Goal: Information Seeking & Learning: Find specific fact

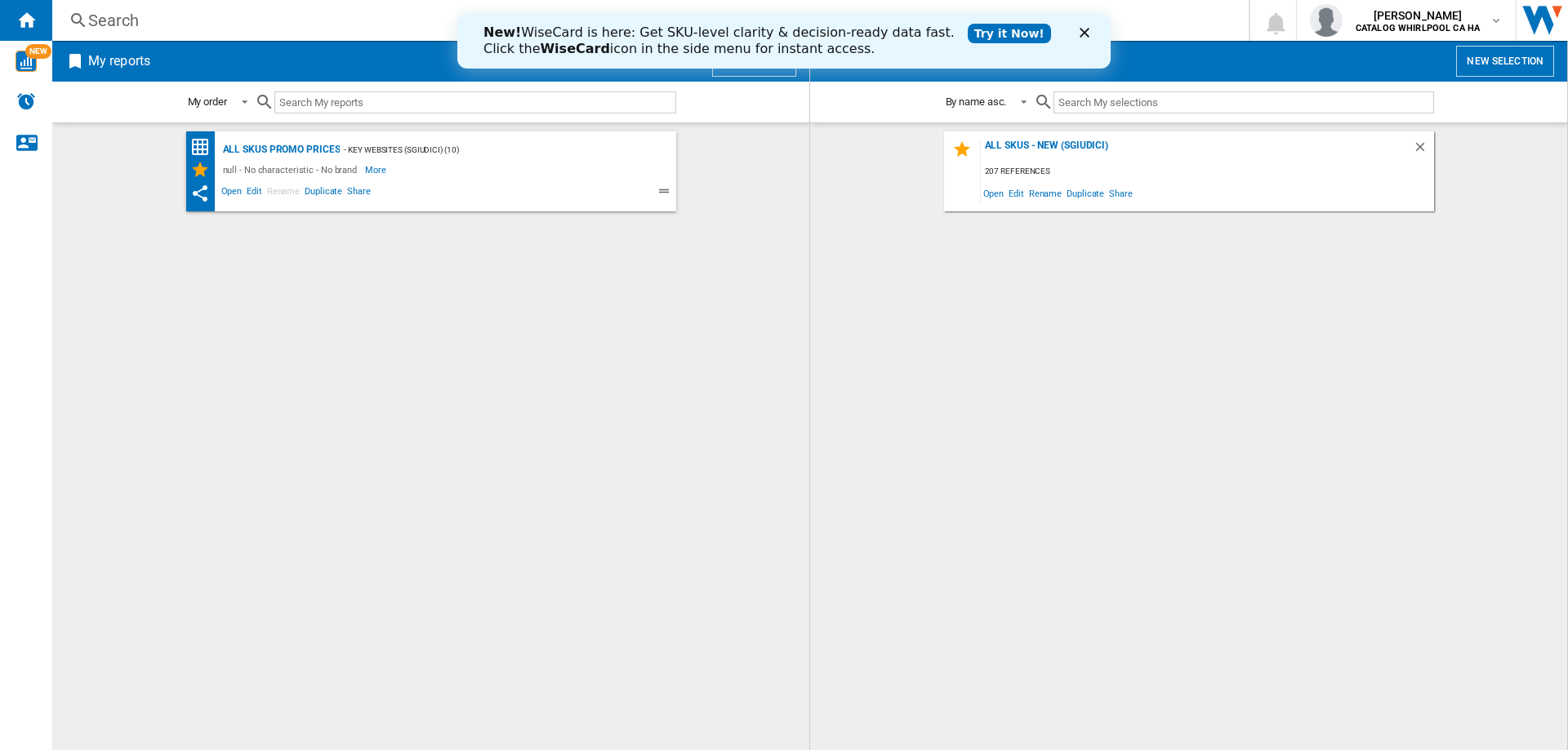
click at [1082, 34] on polygon "Close" at bounding box center [1084, 32] width 10 height 10
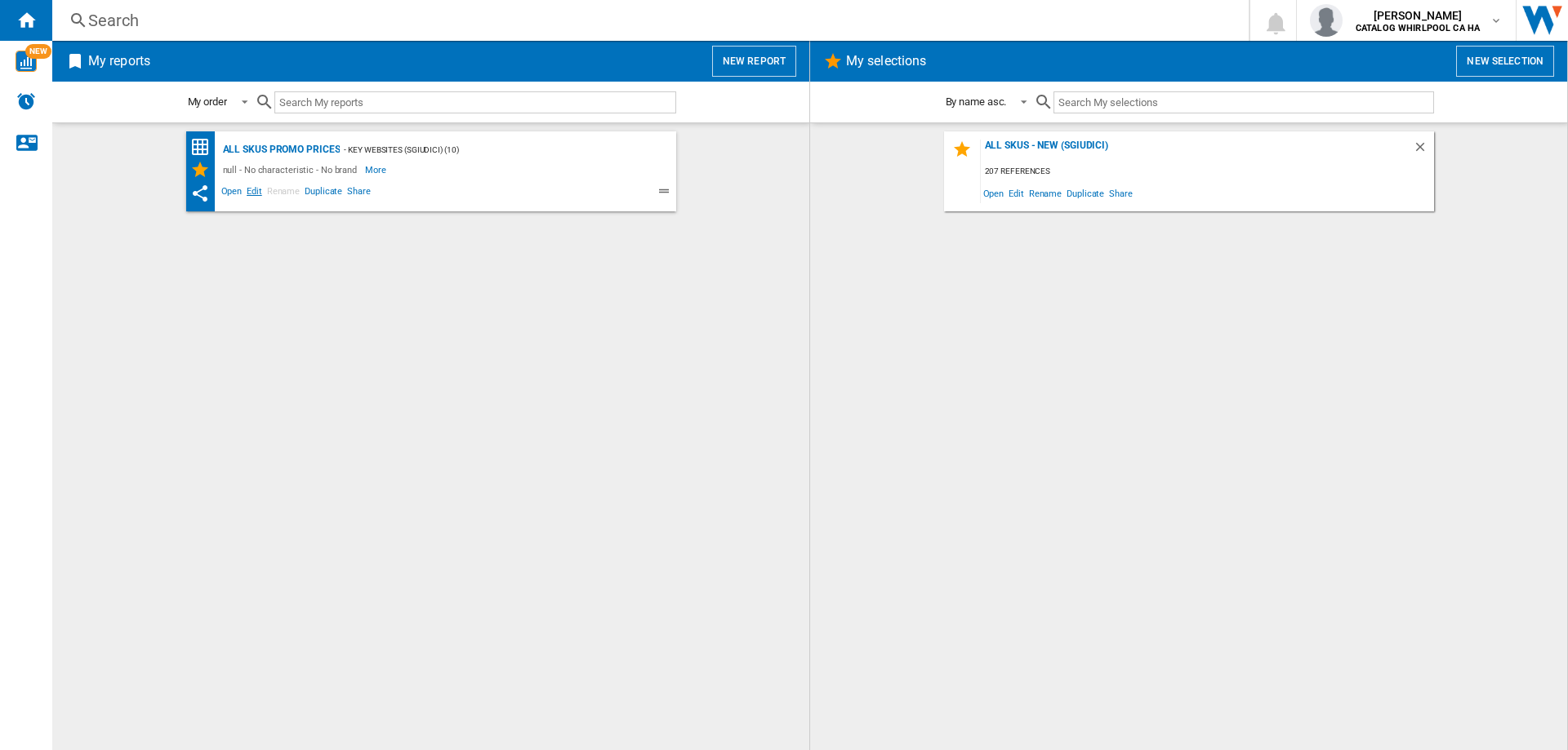
click at [251, 193] on span "Edit" at bounding box center [254, 194] width 21 height 20
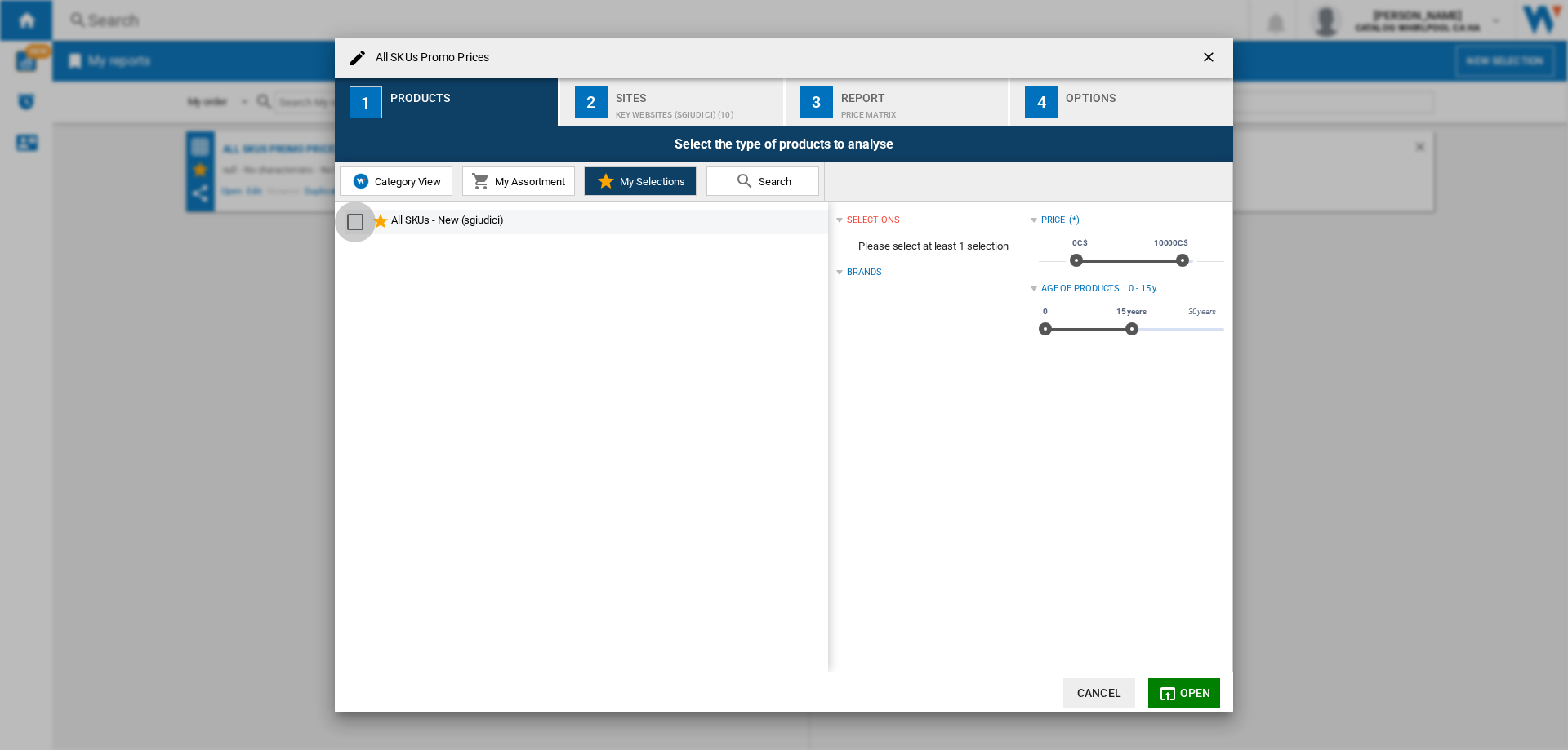
click at [360, 223] on div "Select" at bounding box center [355, 222] width 16 height 16
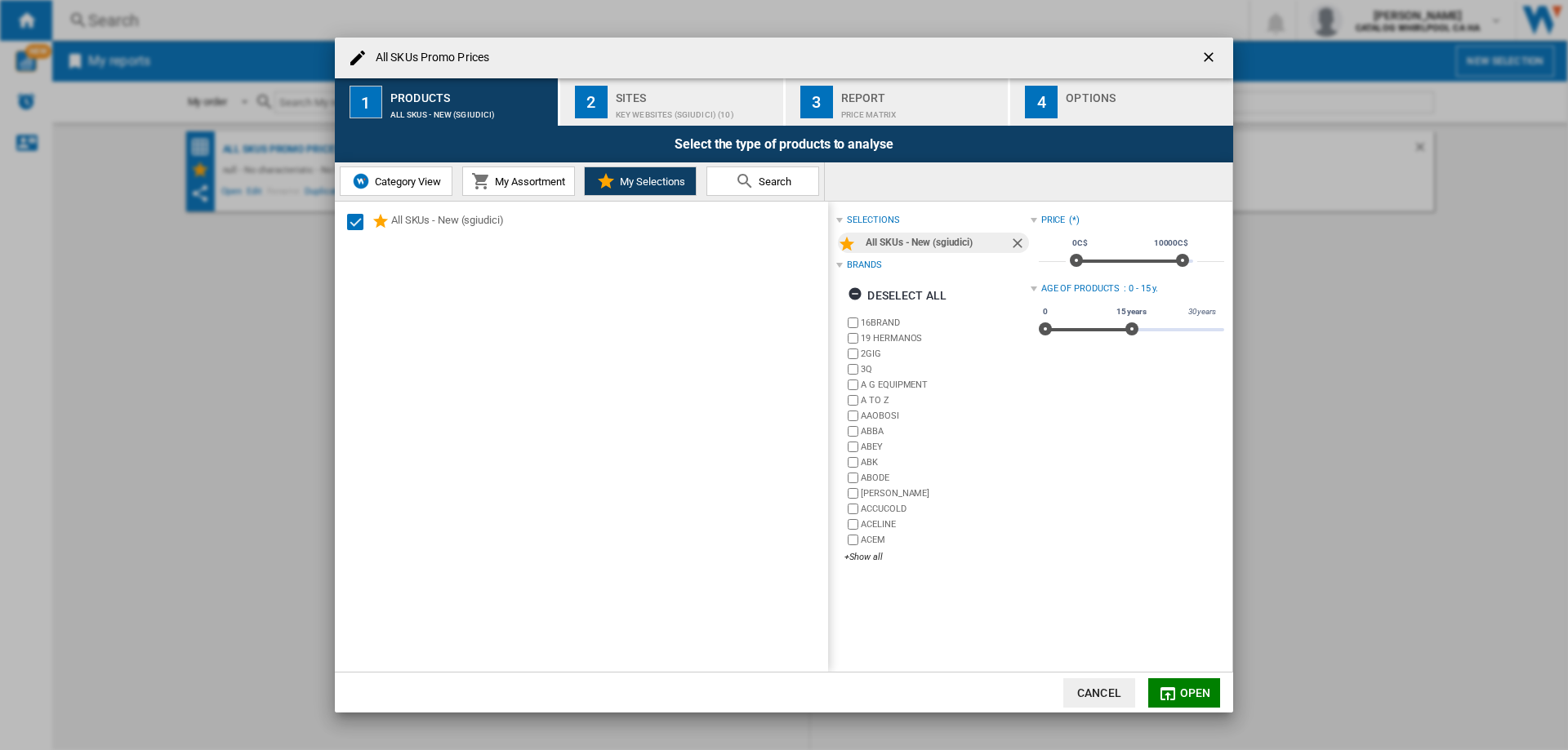
click at [1200, 691] on span "Open" at bounding box center [1195, 693] width 31 height 13
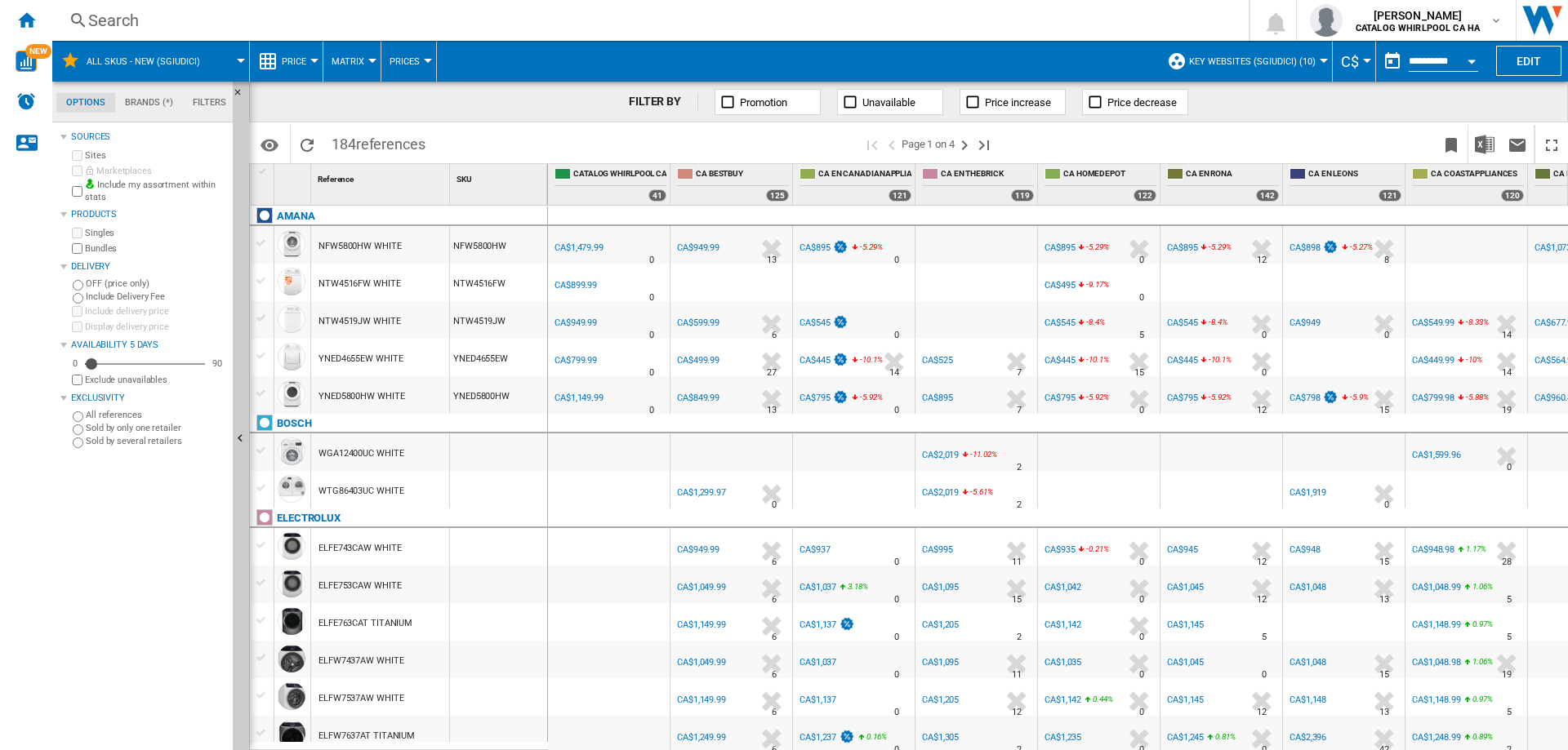
click at [193, 16] on div "Search" at bounding box center [646, 21] width 1118 height 23
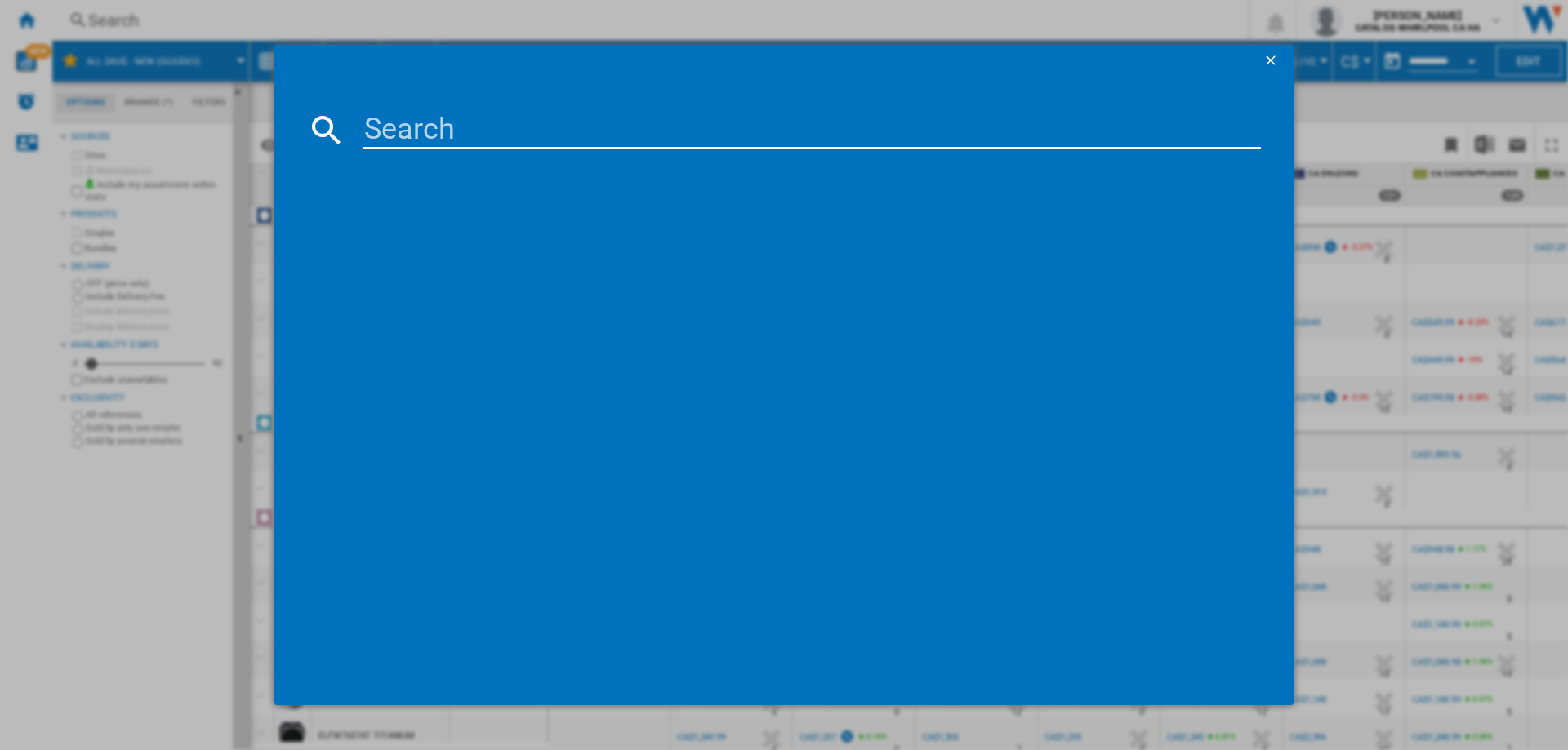
click at [381, 119] on input at bounding box center [811, 130] width 898 height 39
paste input "WA52DG5500AWUS"
type input "WA52DG5500AWUS"
click at [1270, 59] on ng-md-icon "getI18NText('BUTTONS.CLOSE_DIALOG')" at bounding box center [1272, 62] width 20 height 20
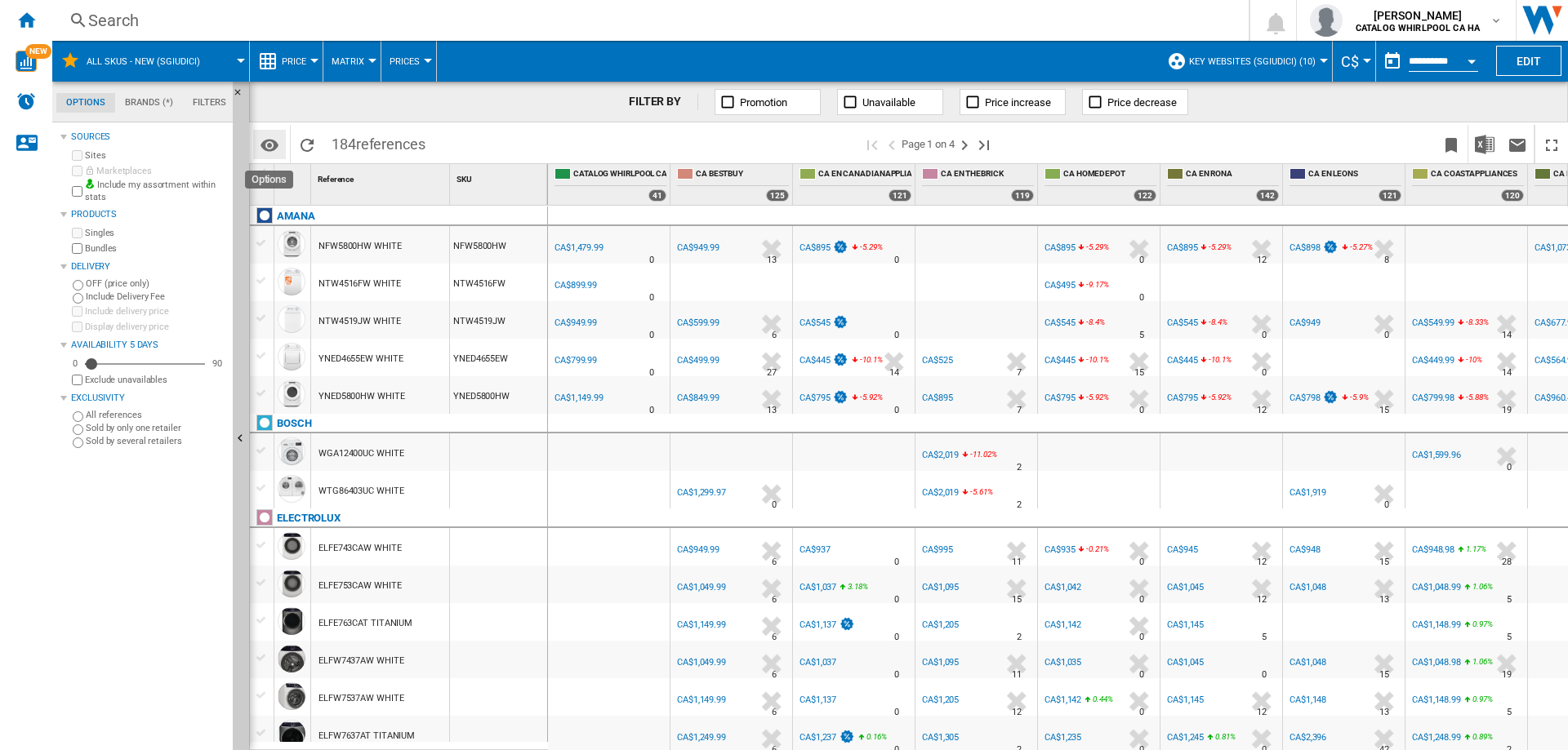
click at [269, 146] on md-icon "Options" at bounding box center [270, 145] width 20 height 20
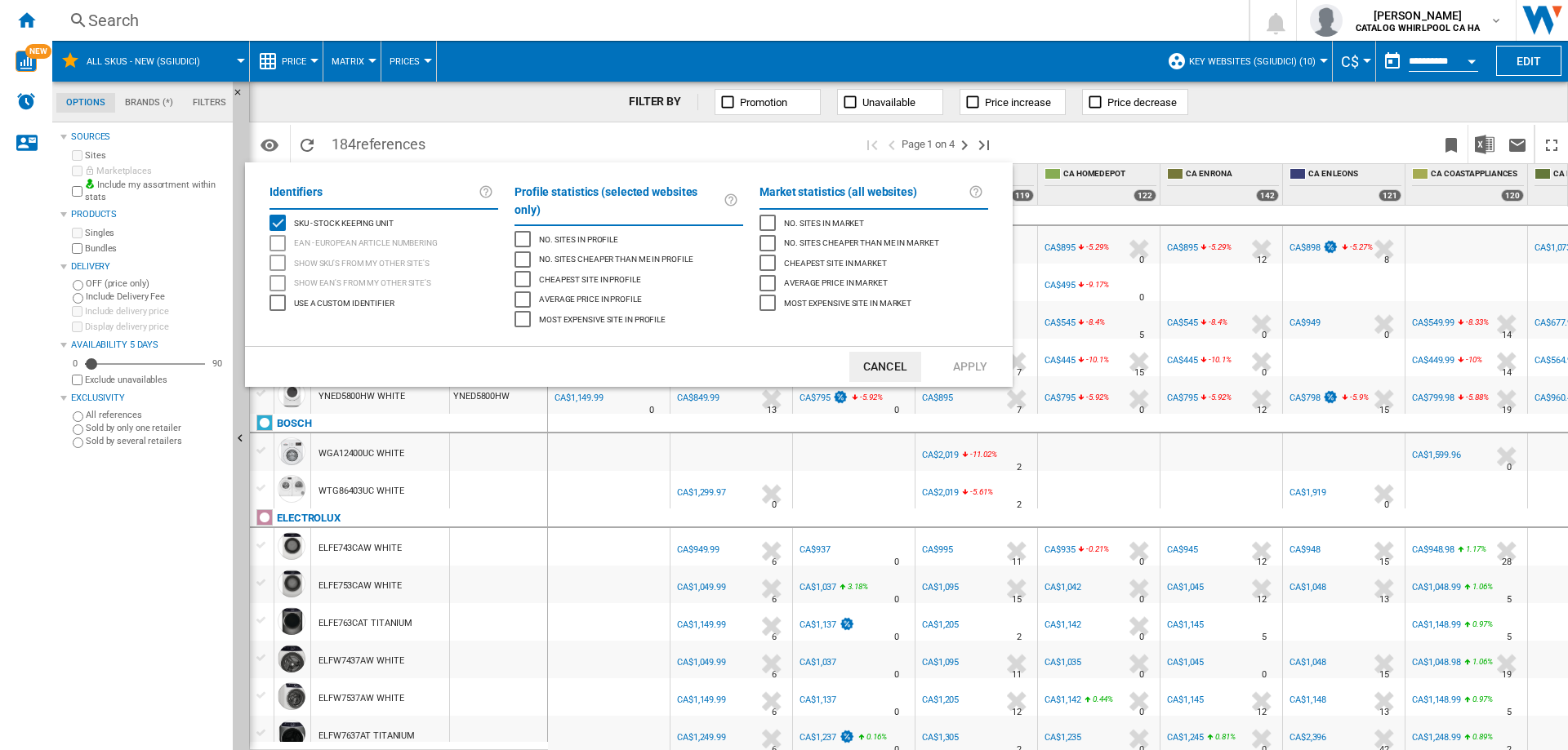
click at [872, 353] on button "Cancel" at bounding box center [885, 367] width 72 height 30
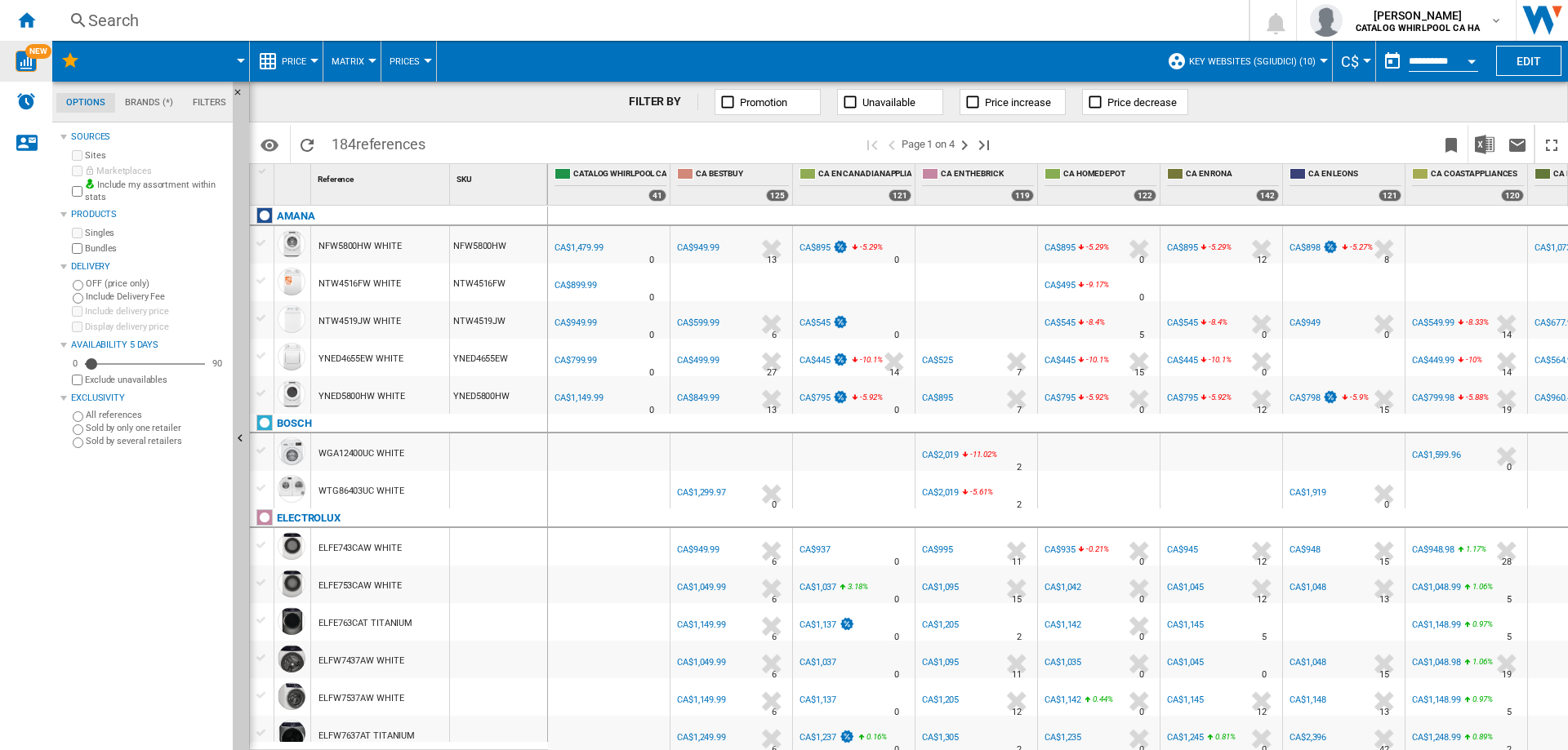
click at [32, 61] on img "WiseCard" at bounding box center [26, 61] width 22 height 22
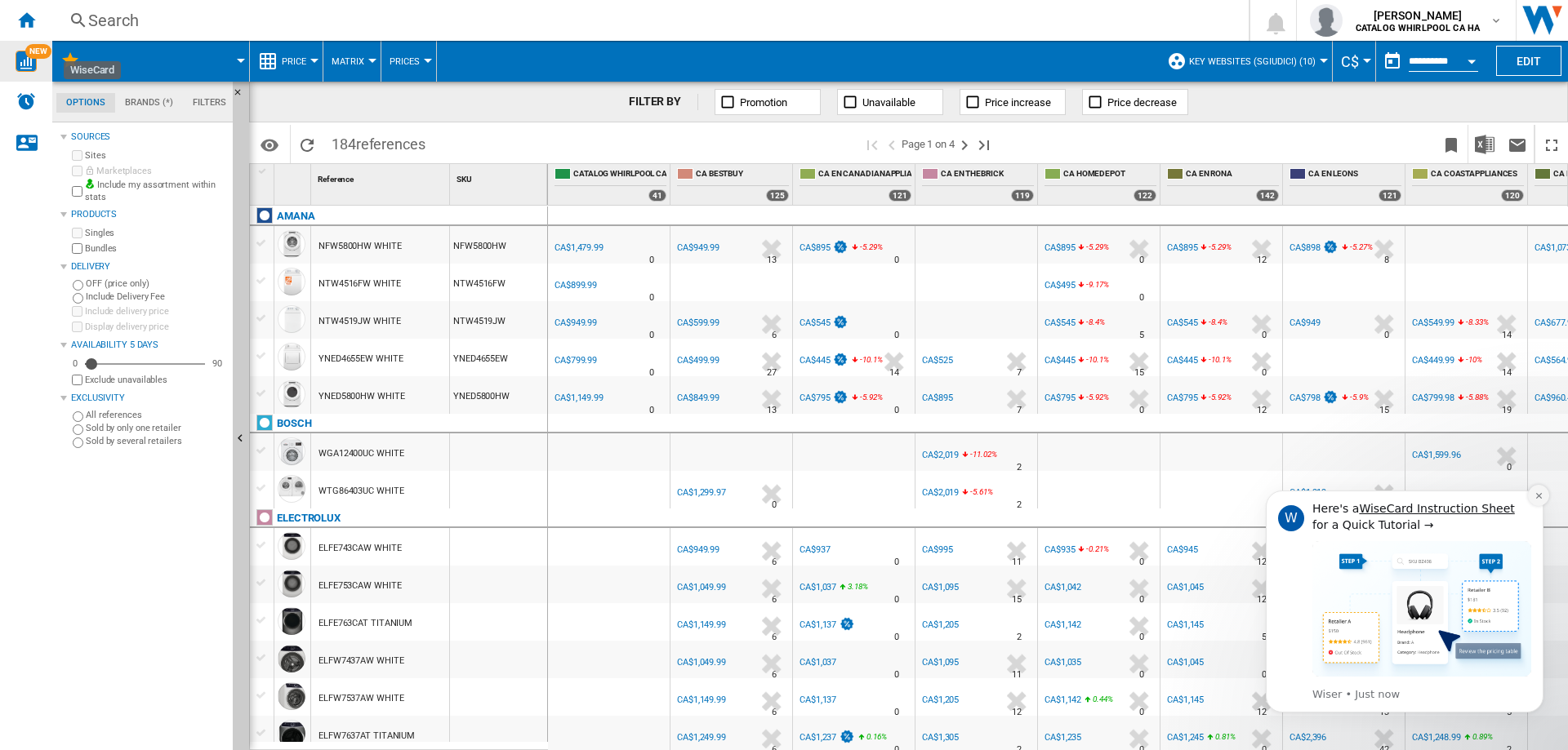
click at [1540, 493] on icon "Dismiss notification" at bounding box center [1538, 496] width 9 height 9
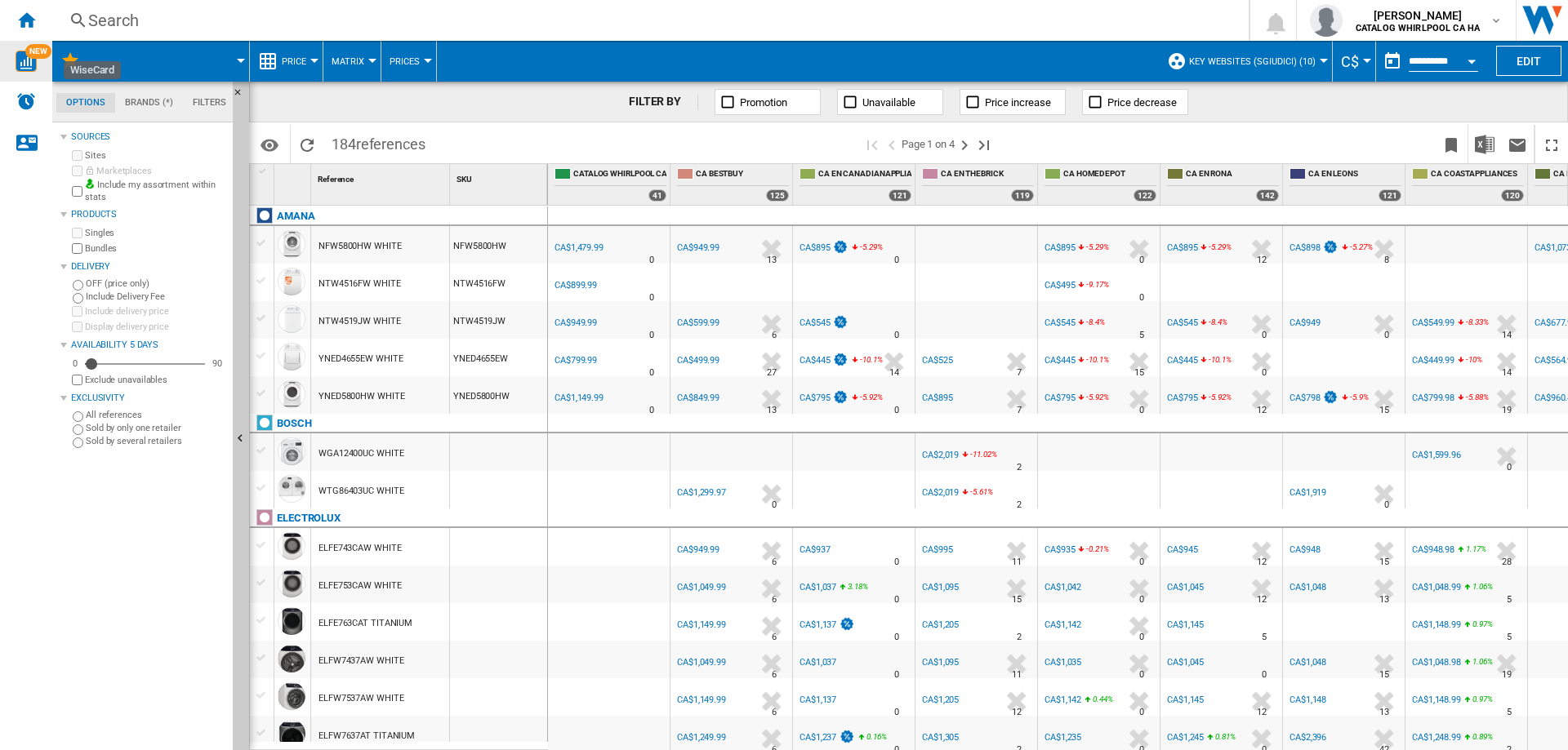
click at [147, 22] on div "Search" at bounding box center [646, 21] width 1118 height 23
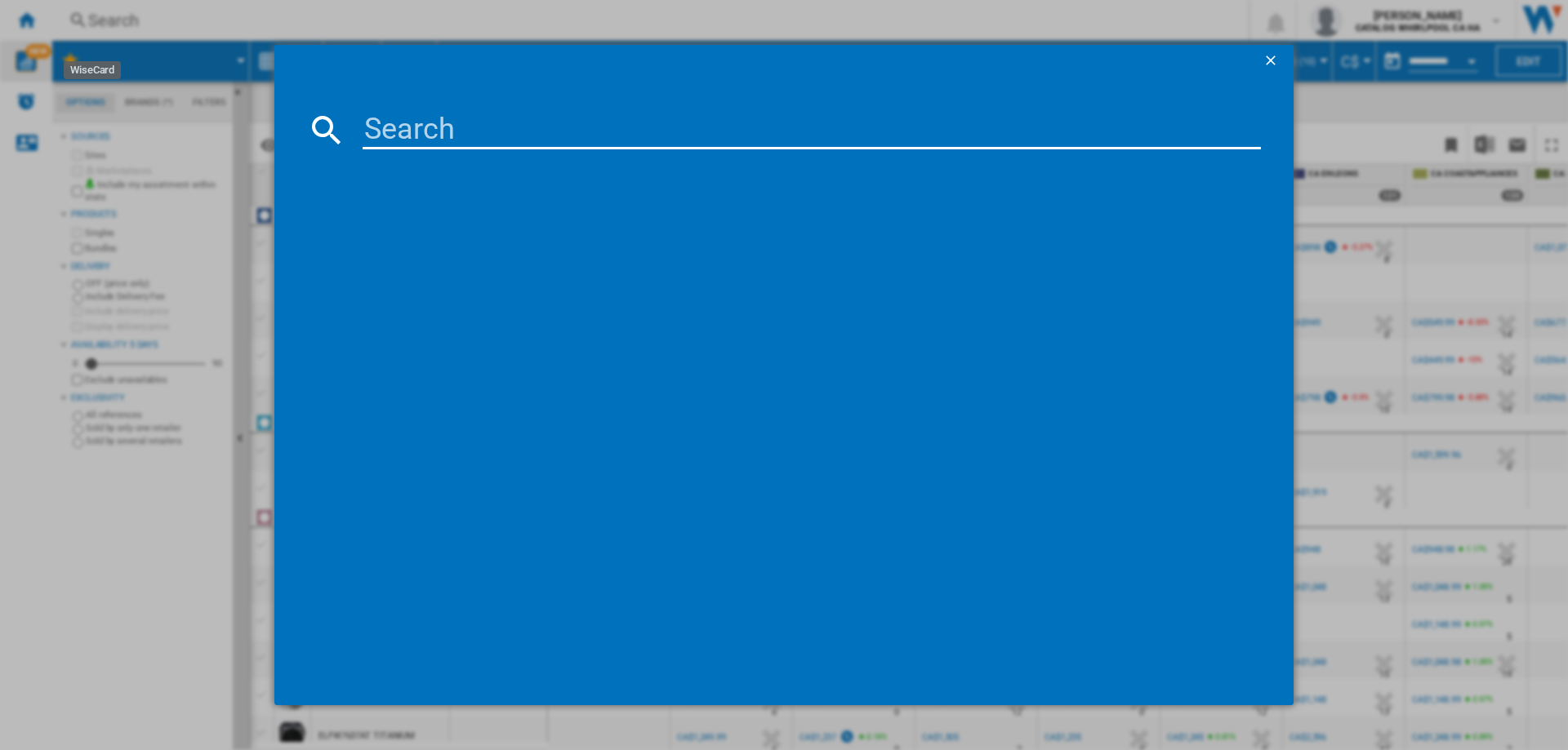
type input "DVE52DG5505WAC"
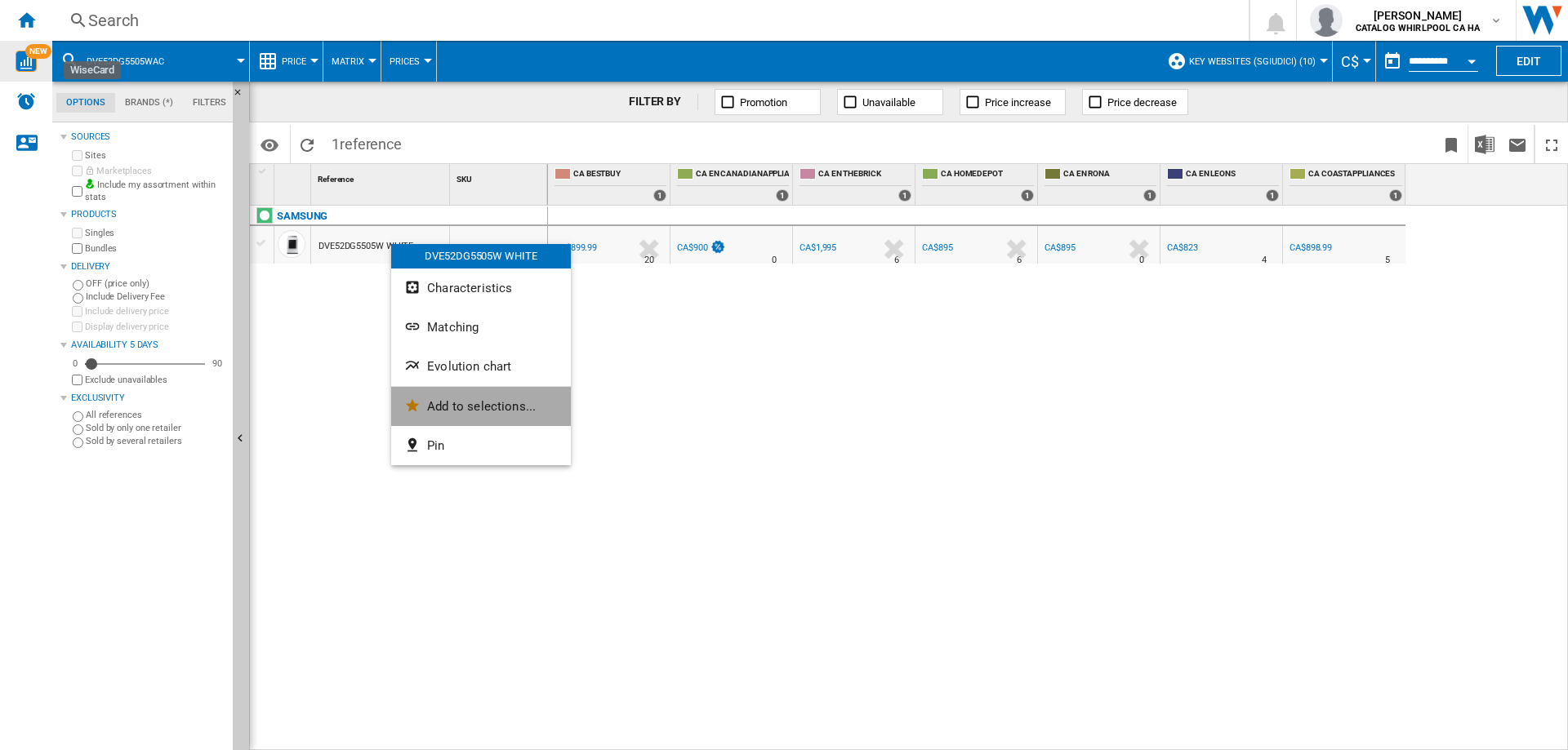
click at [429, 393] on button "Add to selections..." at bounding box center [481, 407] width 179 height 39
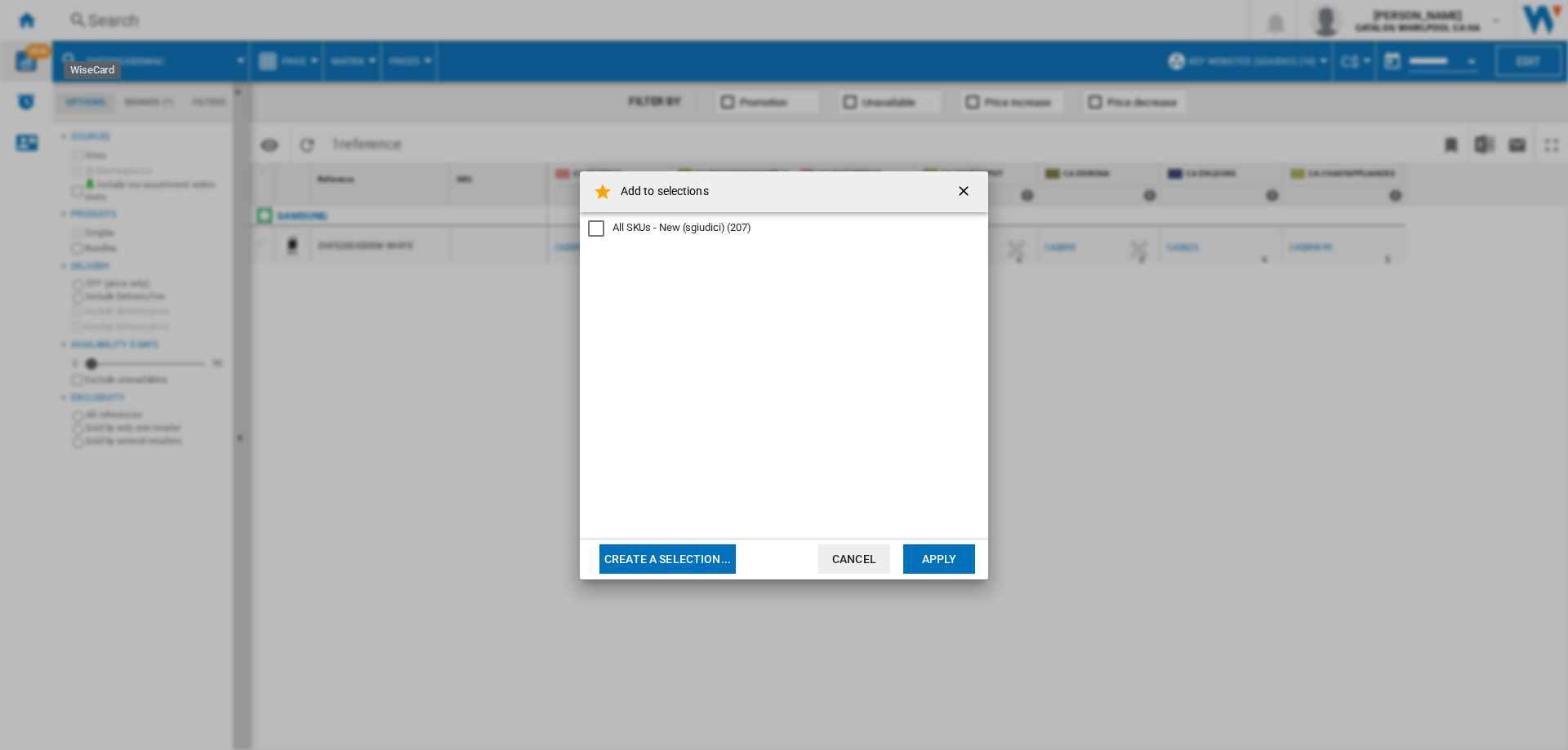
click at [596, 228] on div "All SKUs - New (sgiudici)" at bounding box center [596, 228] width 16 height 16
click at [947, 557] on button "Apply" at bounding box center [939, 559] width 72 height 30
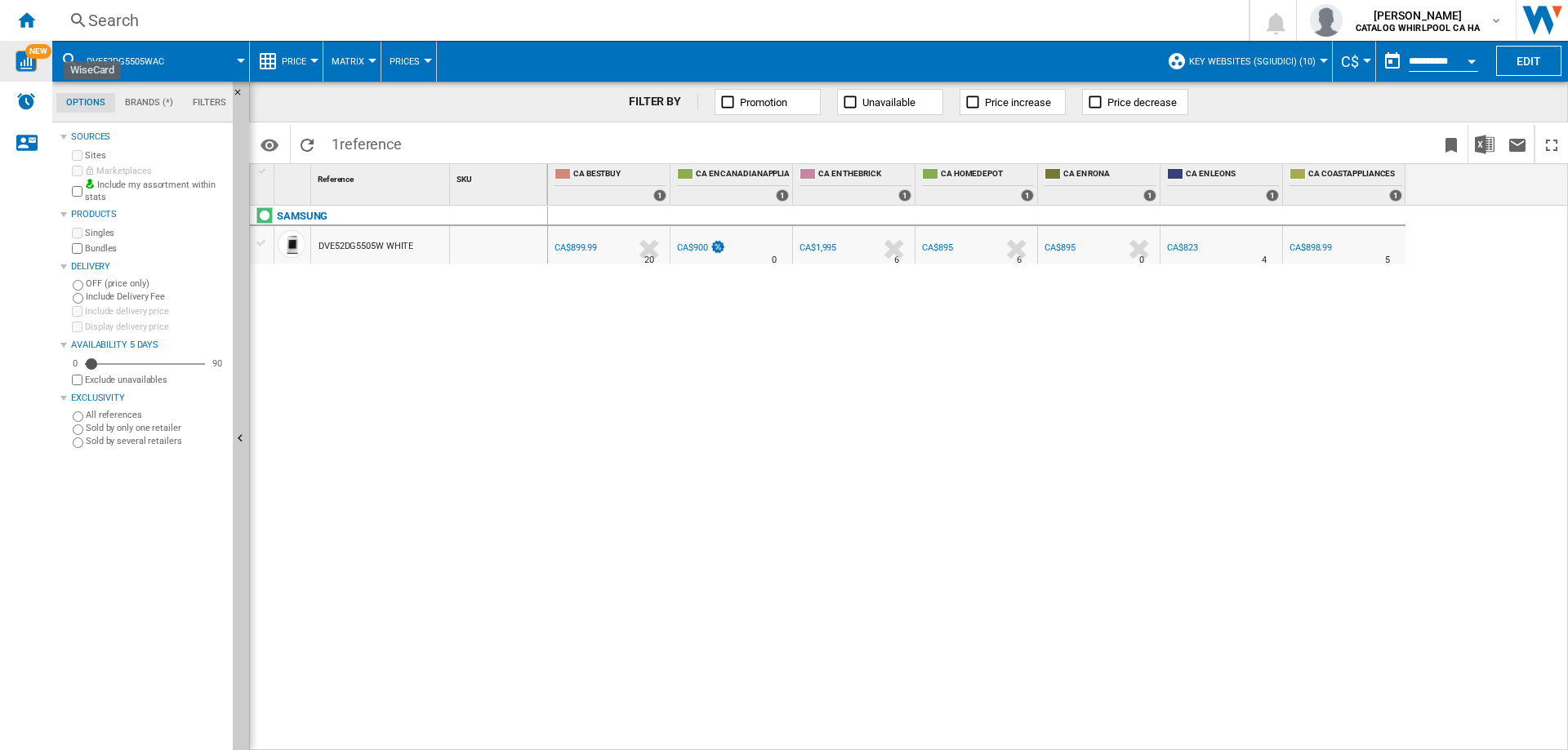
click at [138, 23] on div "Search" at bounding box center [646, 21] width 1118 height 23
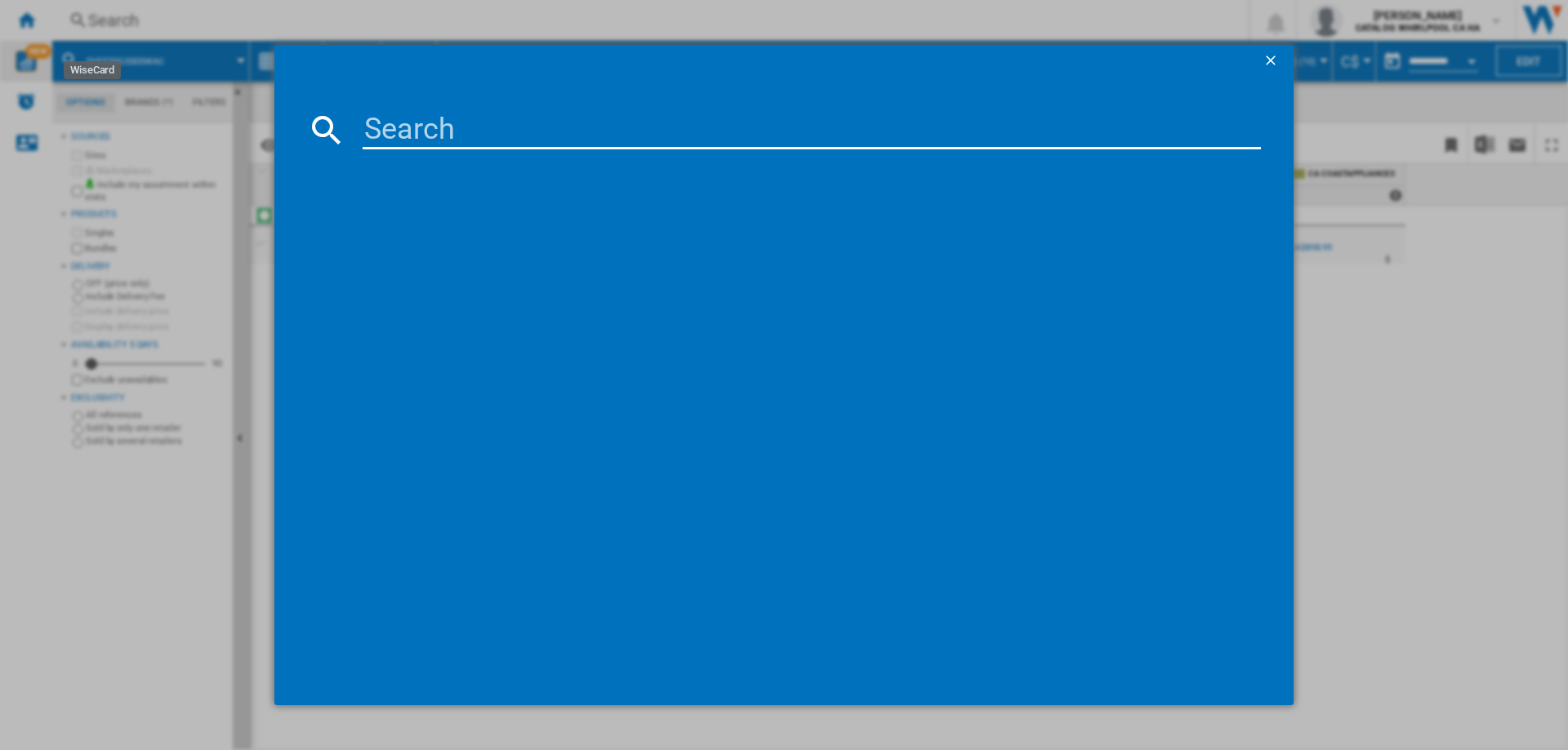
click at [419, 121] on input at bounding box center [811, 130] width 898 height 39
paste input "WA52DG5500AWUS"
type input "WA52DG5500AWU"
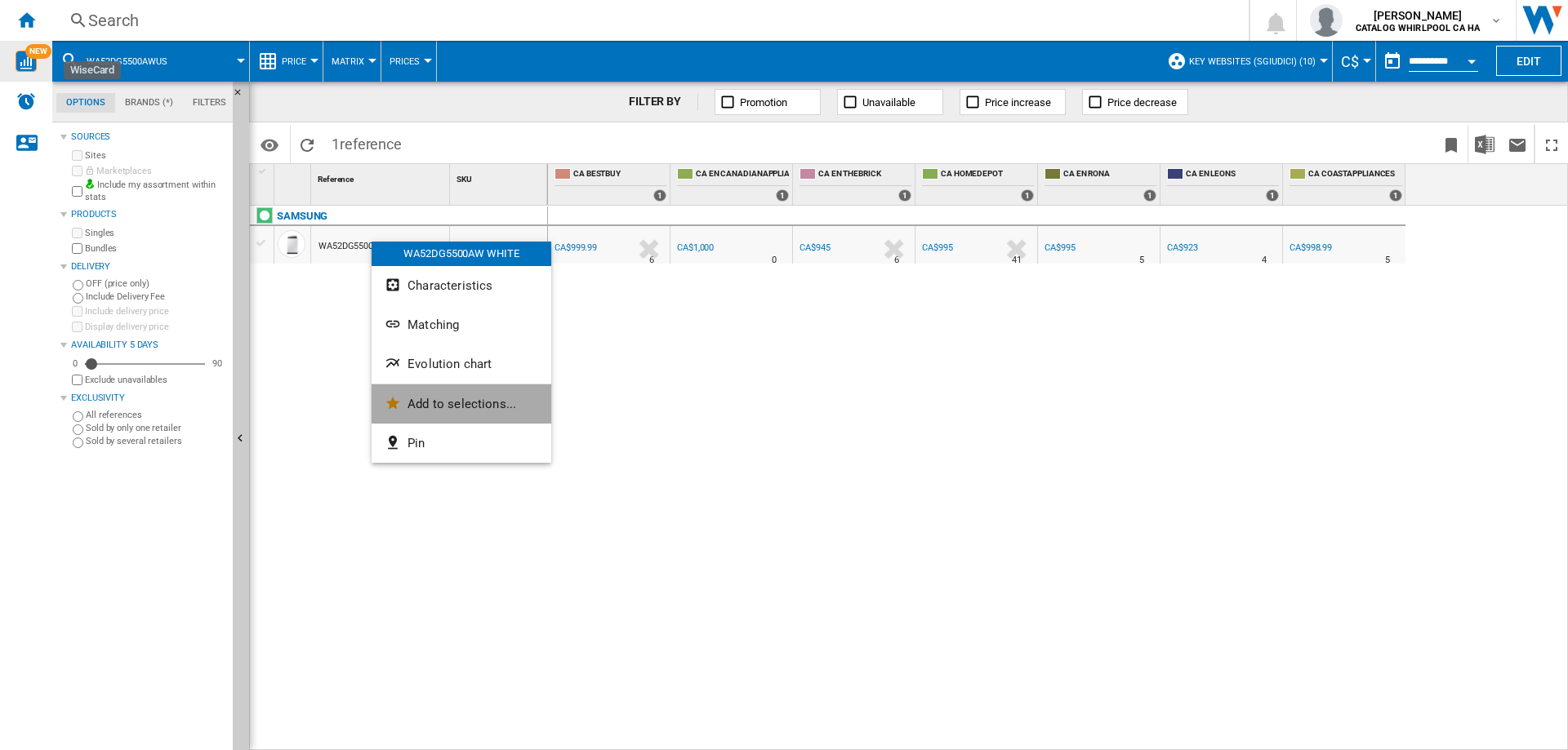
click at [420, 392] on button "Add to selections..." at bounding box center [461, 404] width 179 height 39
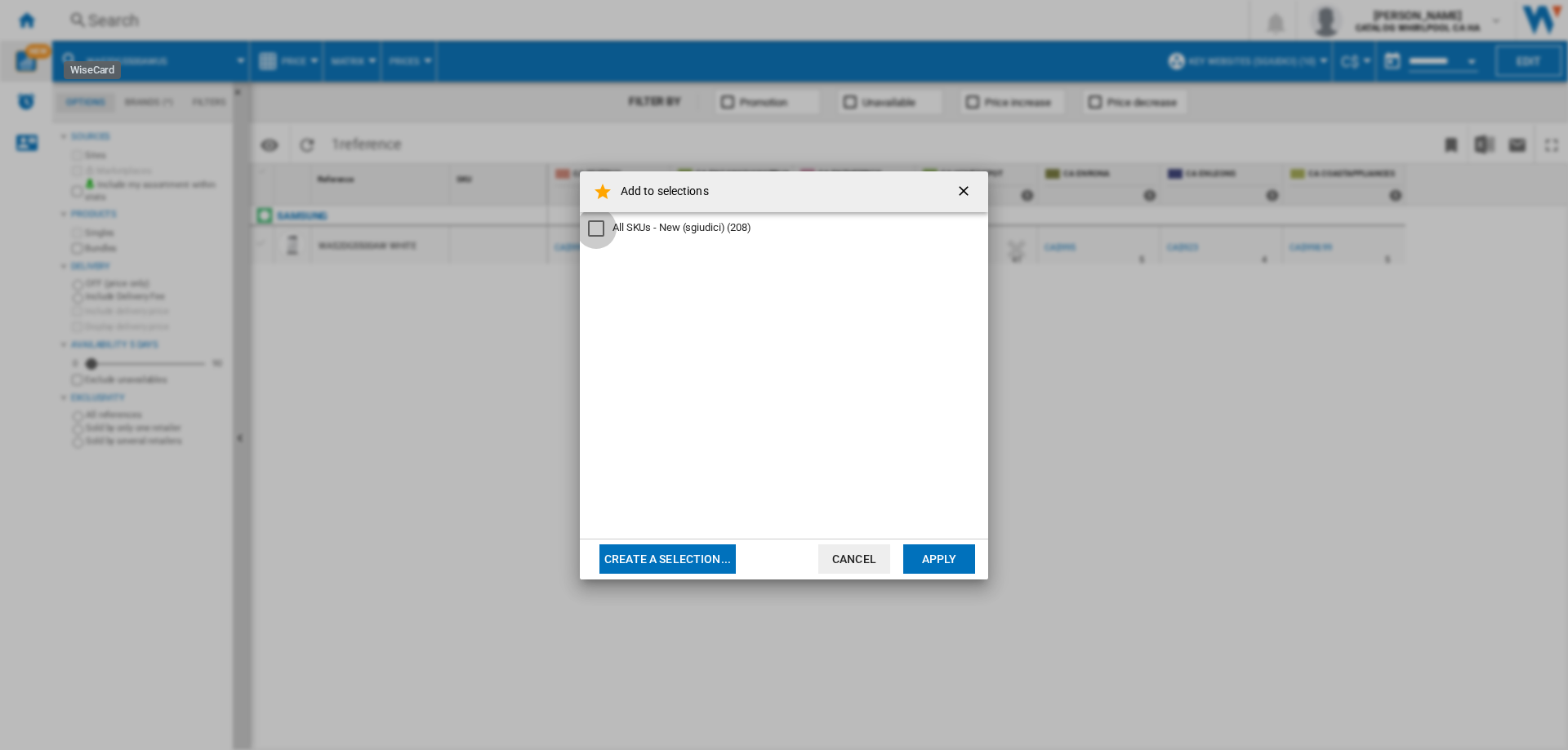
click at [593, 229] on div "All SKUs - New (sgiudici)" at bounding box center [596, 228] width 16 height 16
click at [955, 559] on button "Apply" at bounding box center [939, 559] width 72 height 30
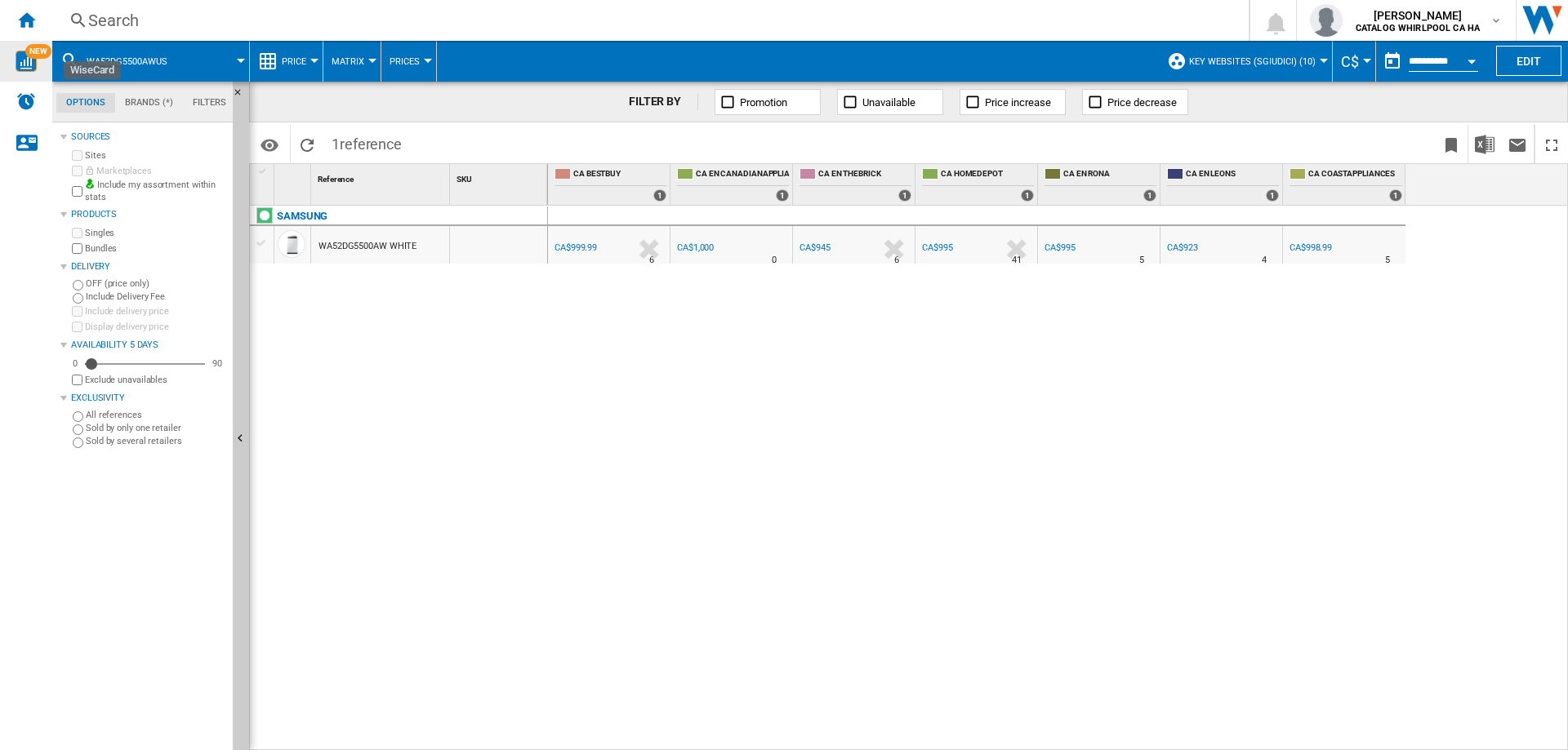
click at [240, 60] on div at bounding box center [240, 61] width 8 height 4
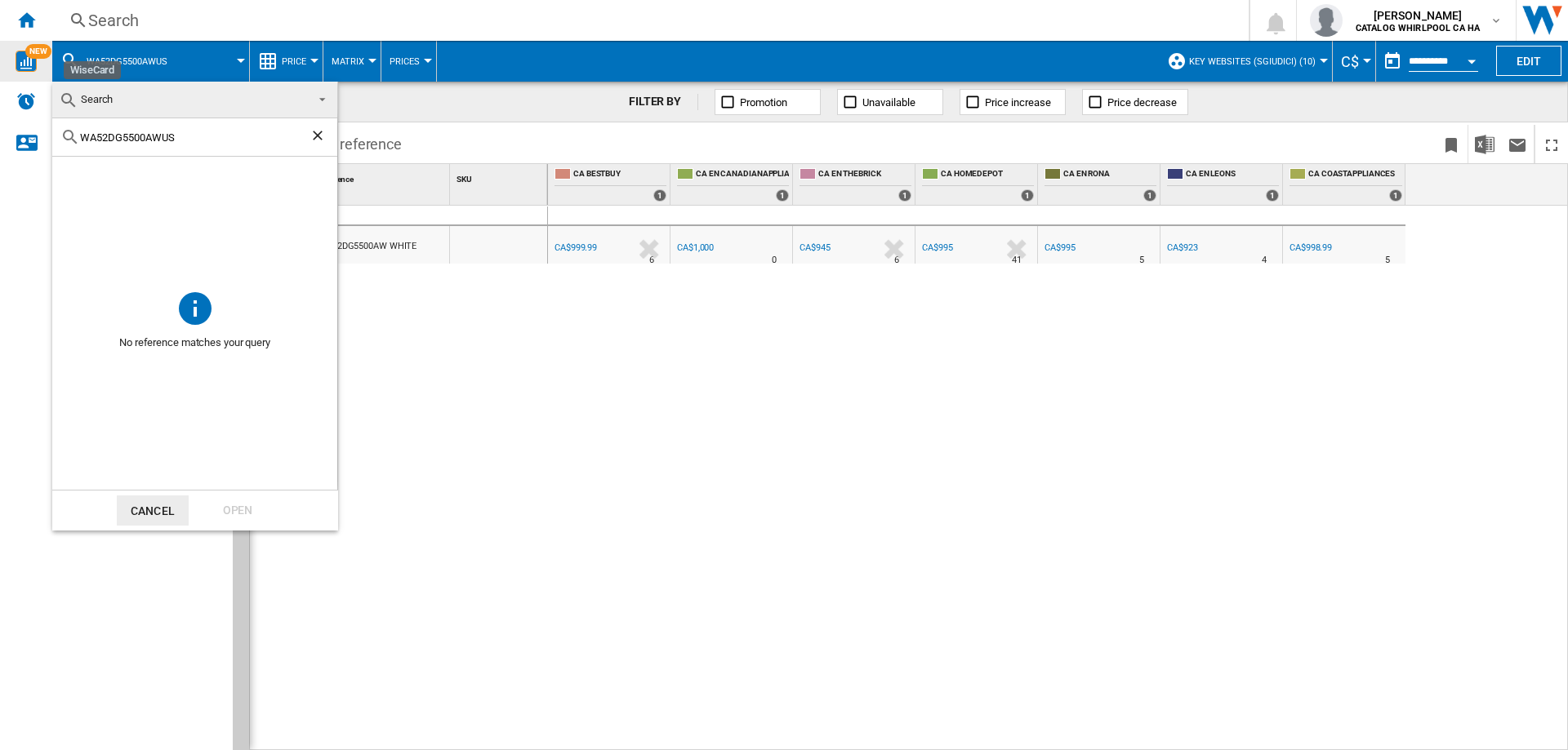
click at [318, 134] on ng-md-icon "Clear search" at bounding box center [319, 137] width 20 height 20
click at [838, 549] on md-backdrop at bounding box center [784, 375] width 1568 height 750
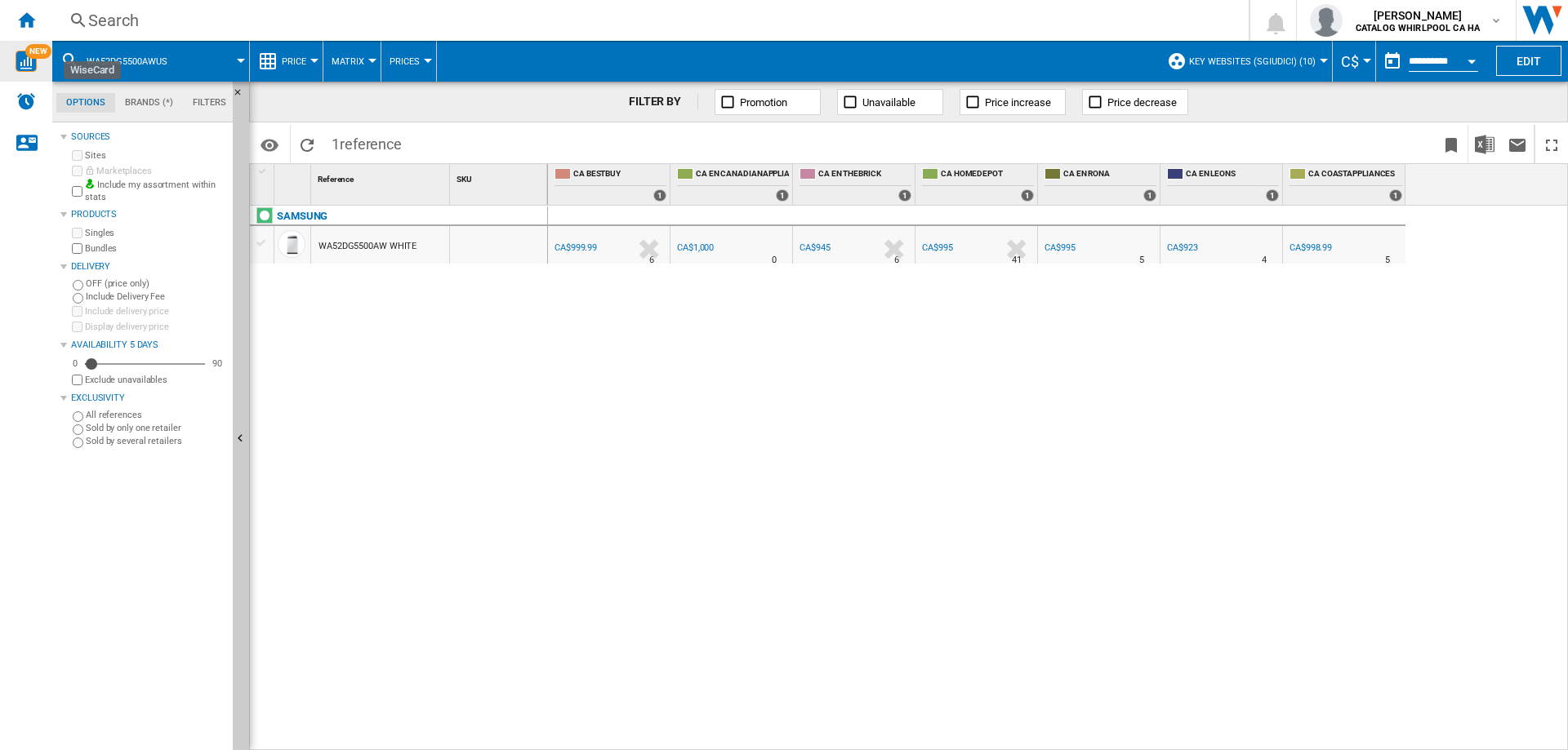
click at [200, 55] on span at bounding box center [215, 62] width 50 height 41
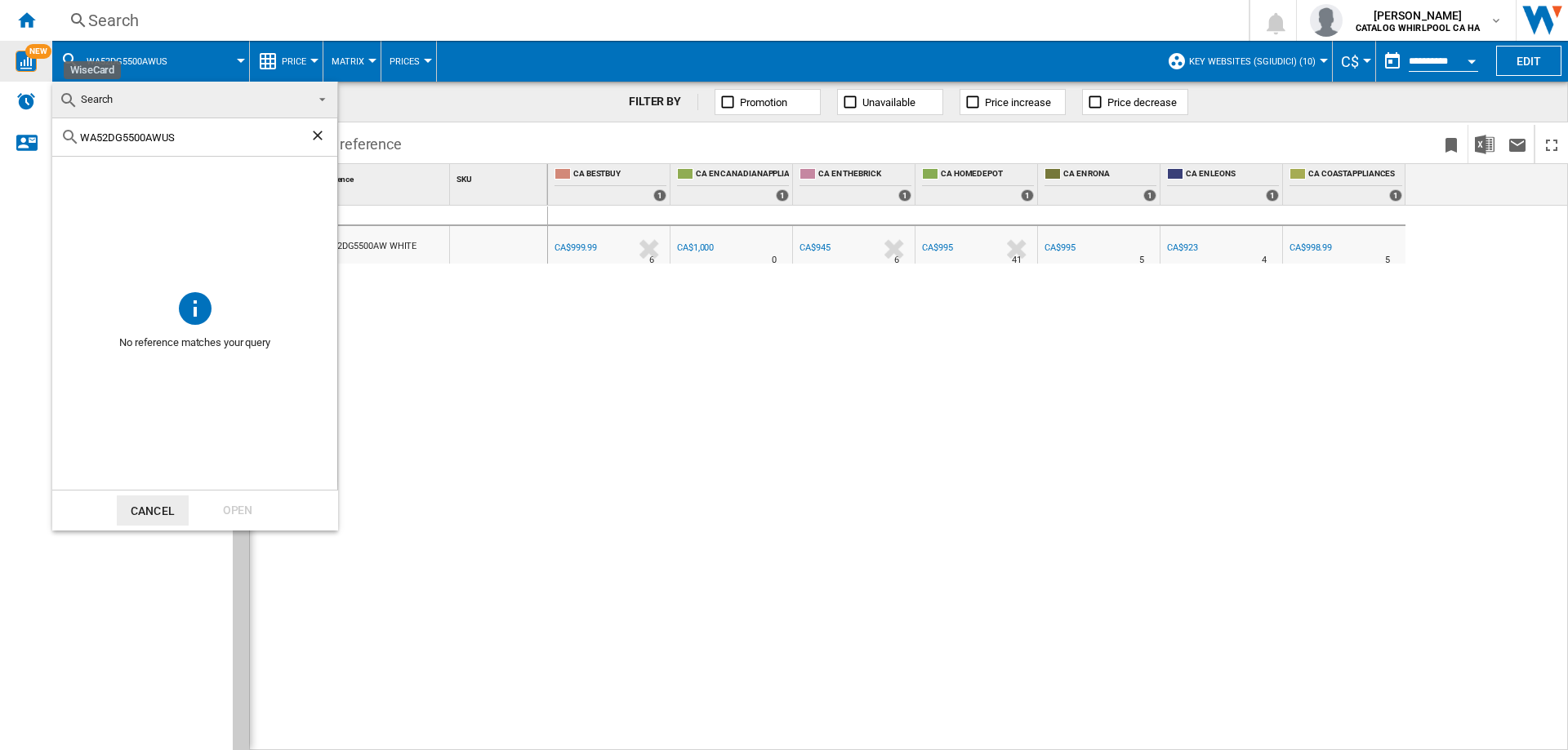
click at [318, 136] on ng-md-icon "Clear search" at bounding box center [319, 137] width 20 height 20
click at [145, 501] on button "Cancel" at bounding box center [152, 511] width 72 height 30
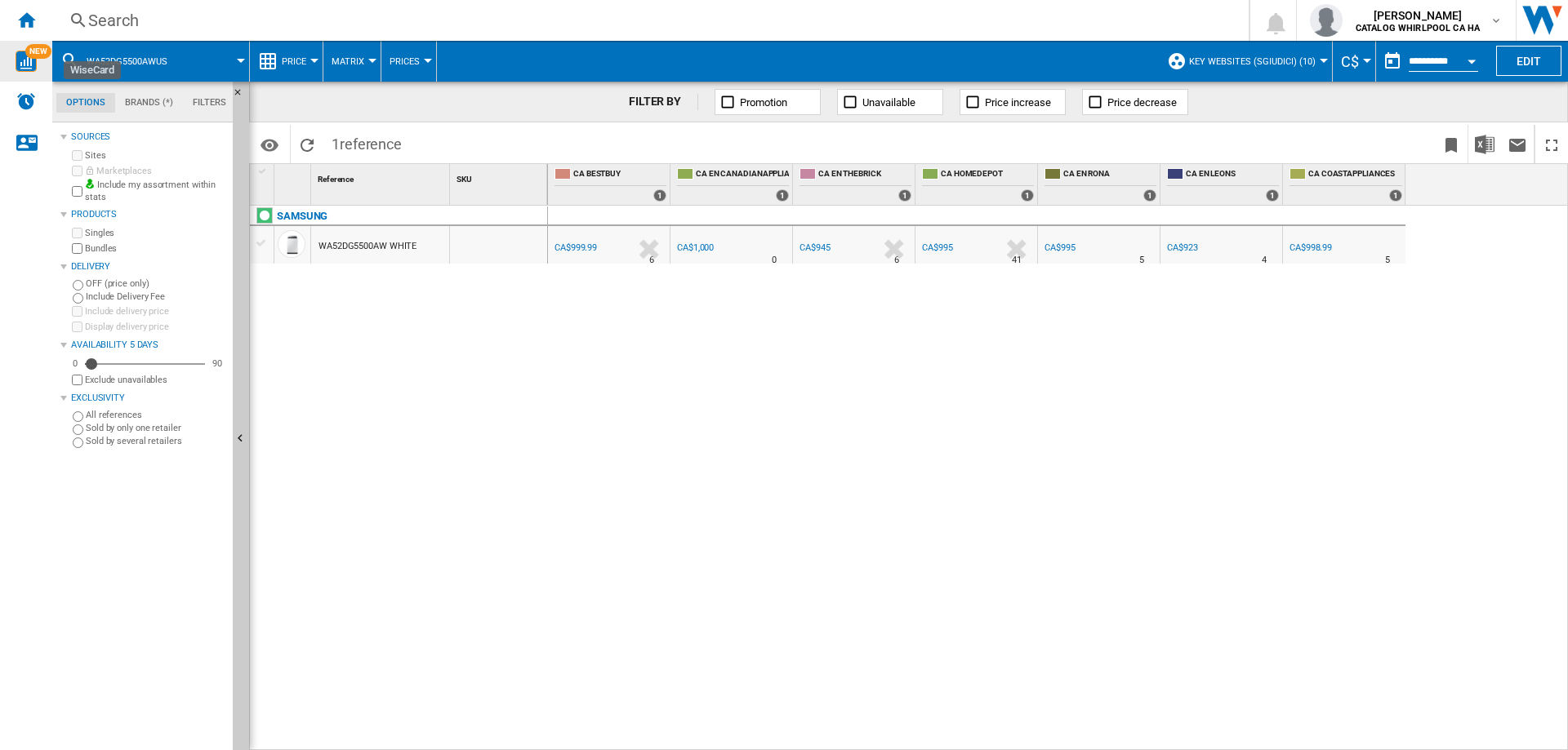
click at [194, 56] on span at bounding box center [215, 62] width 50 height 41
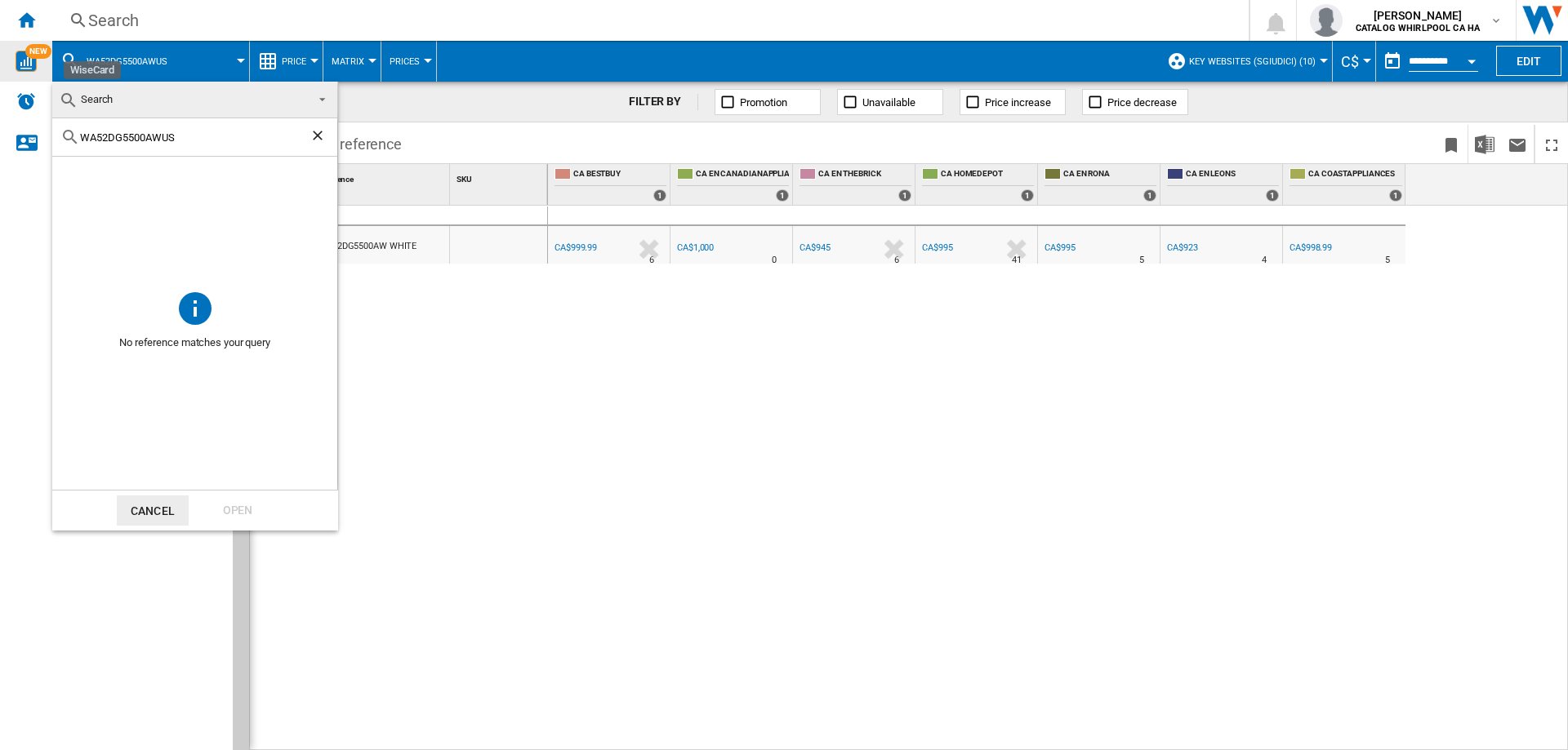
click at [316, 127] on ng-md-icon "Clear search" at bounding box center [319, 137] width 20 height 20
click at [323, 104] on span at bounding box center [317, 99] width 20 height 23
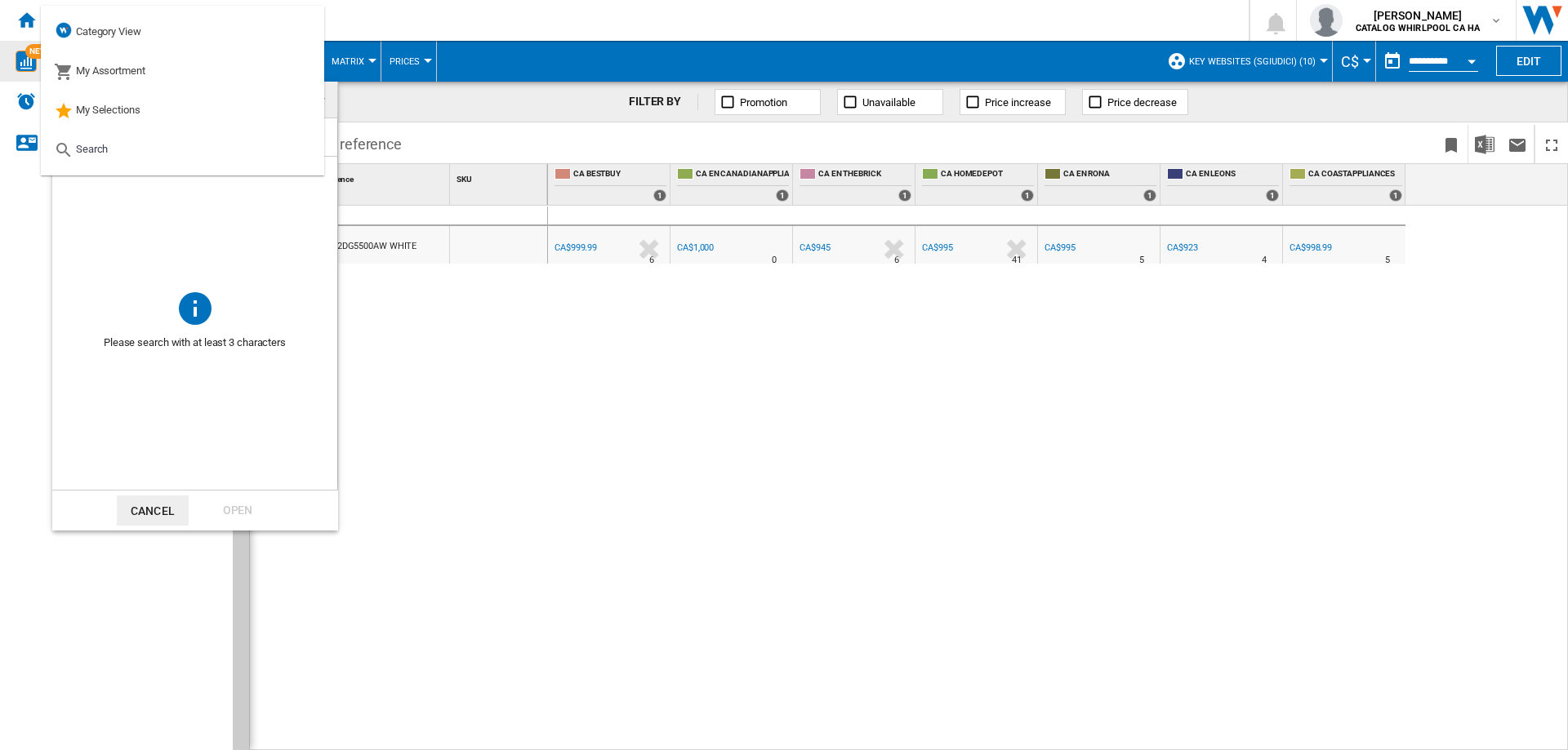
click at [237, 511] on div "Open" at bounding box center [238, 511] width 72 height 30
click at [515, 471] on md-backdrop at bounding box center [784, 375] width 1568 height 750
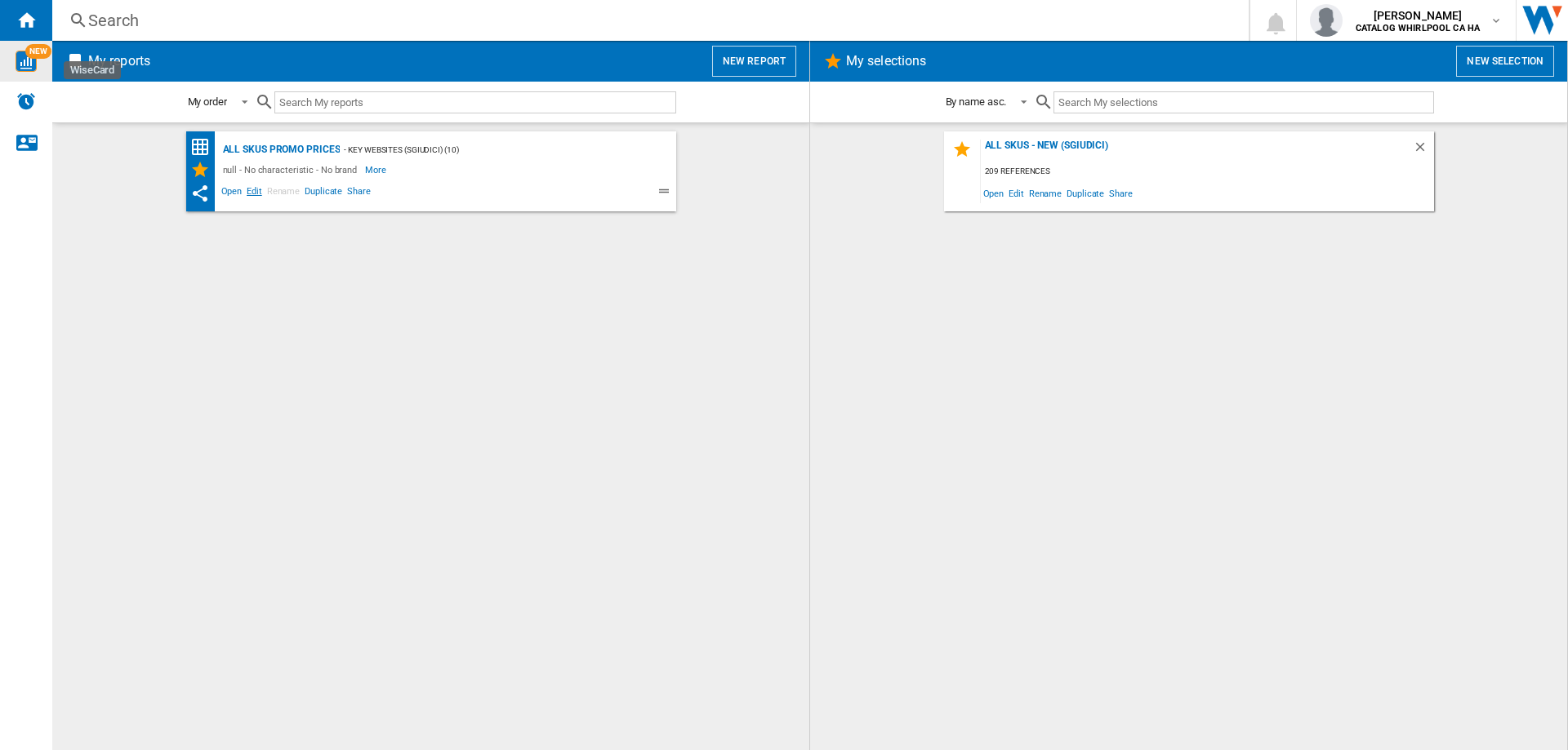
click at [256, 194] on span "Edit" at bounding box center [254, 194] width 21 height 20
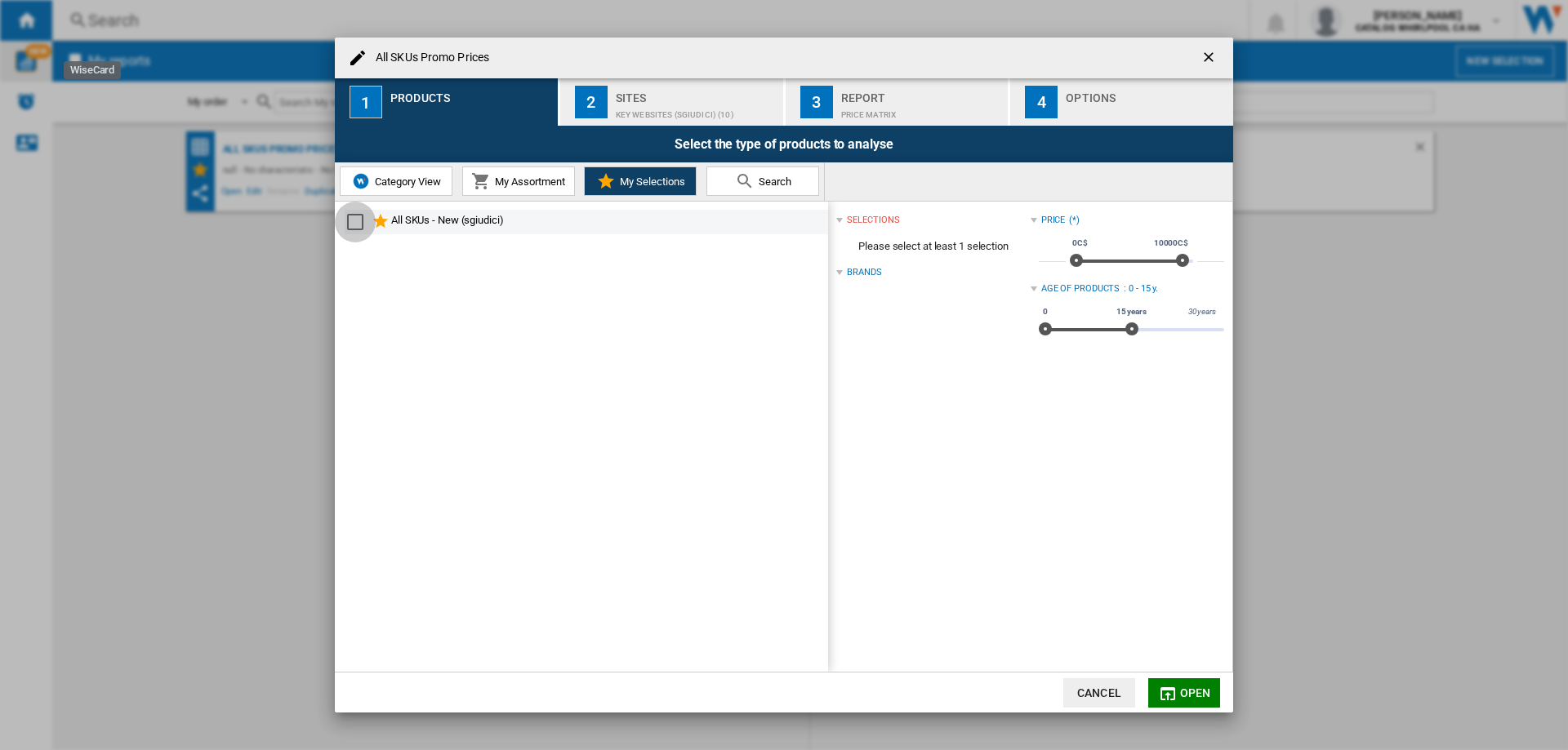
click at [358, 222] on div "Select" at bounding box center [355, 222] width 16 height 16
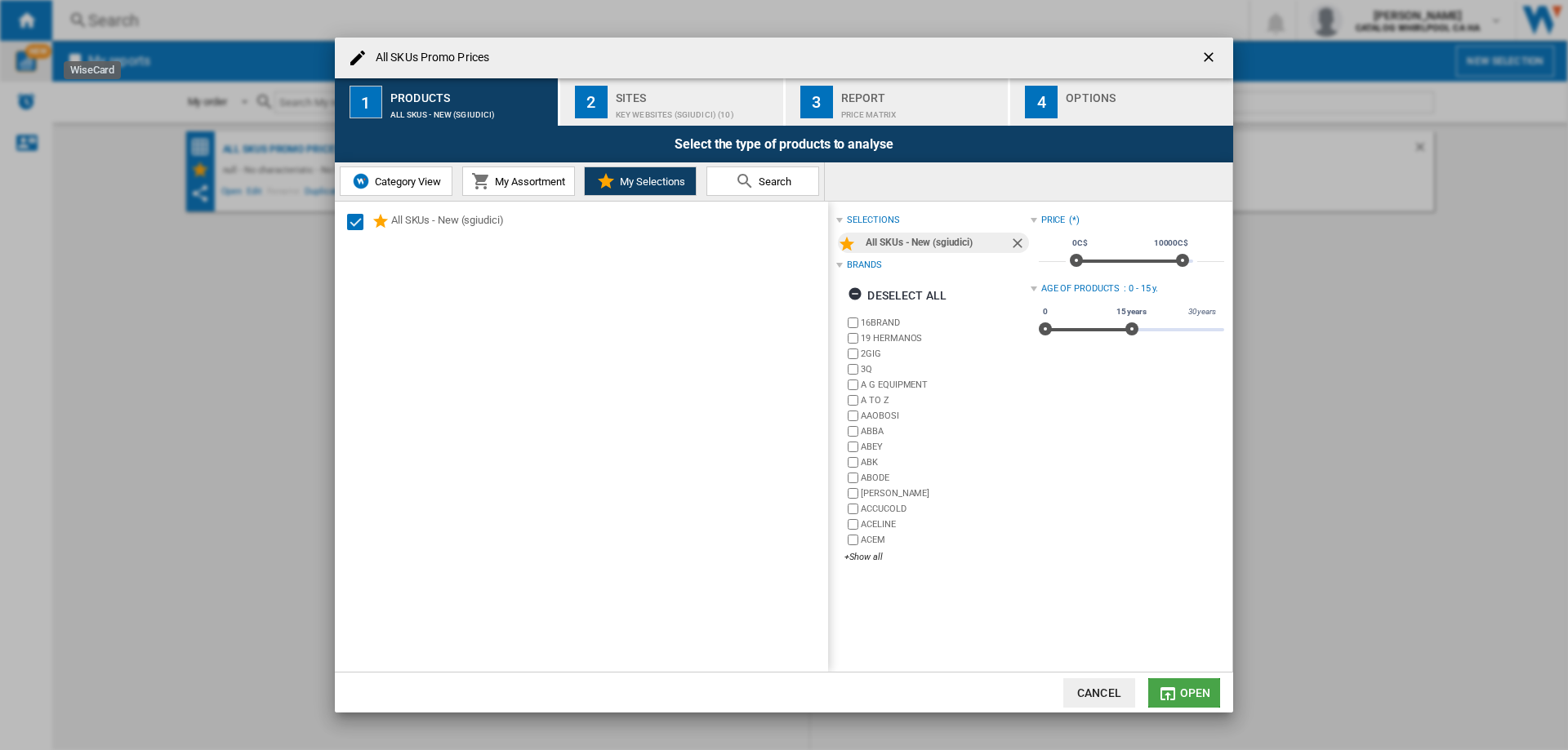
click at [1176, 684] on md-icon "All SKUs ..." at bounding box center [1168, 694] width 20 height 20
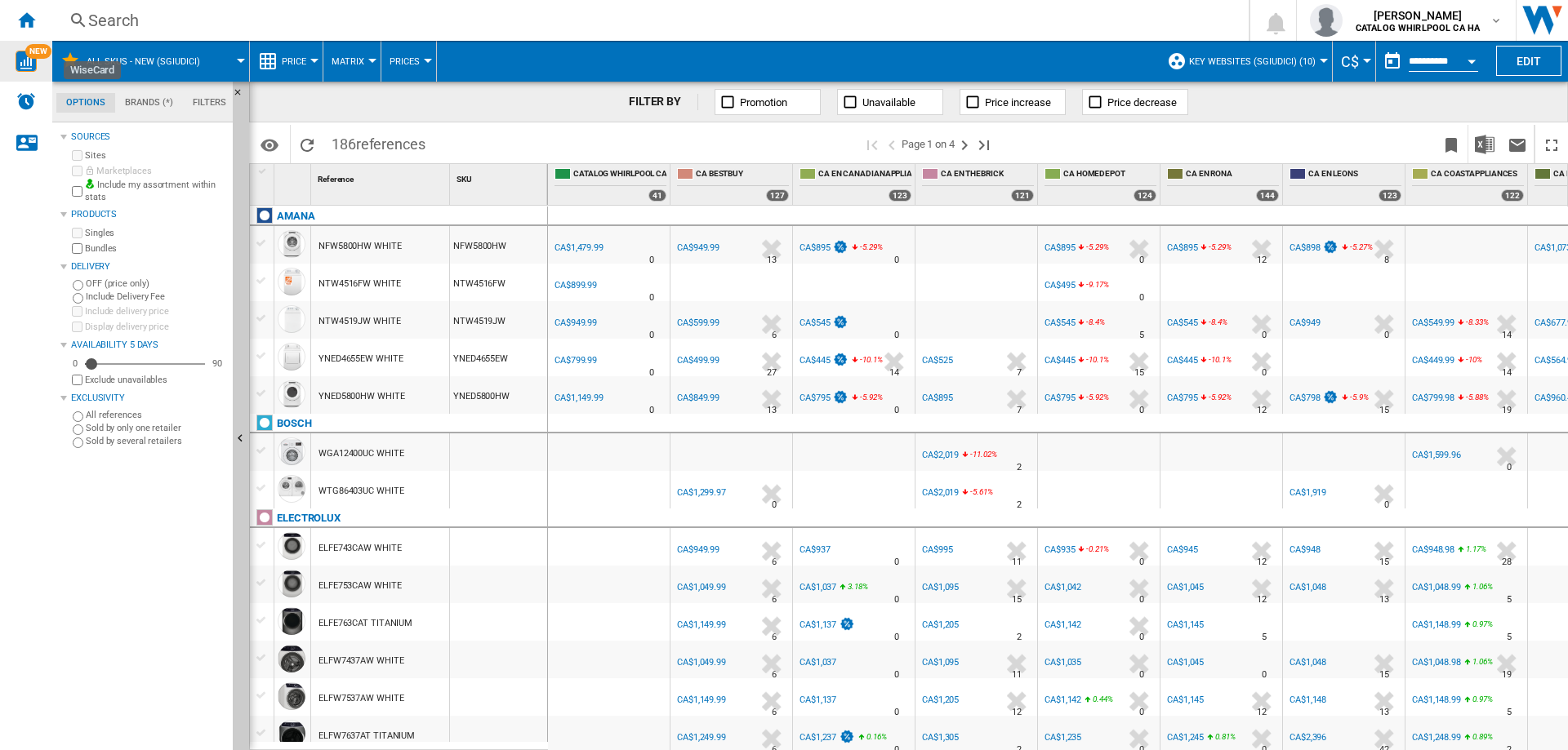
click at [1471, 60] on div "Open calendar" at bounding box center [1471, 61] width 8 height 4
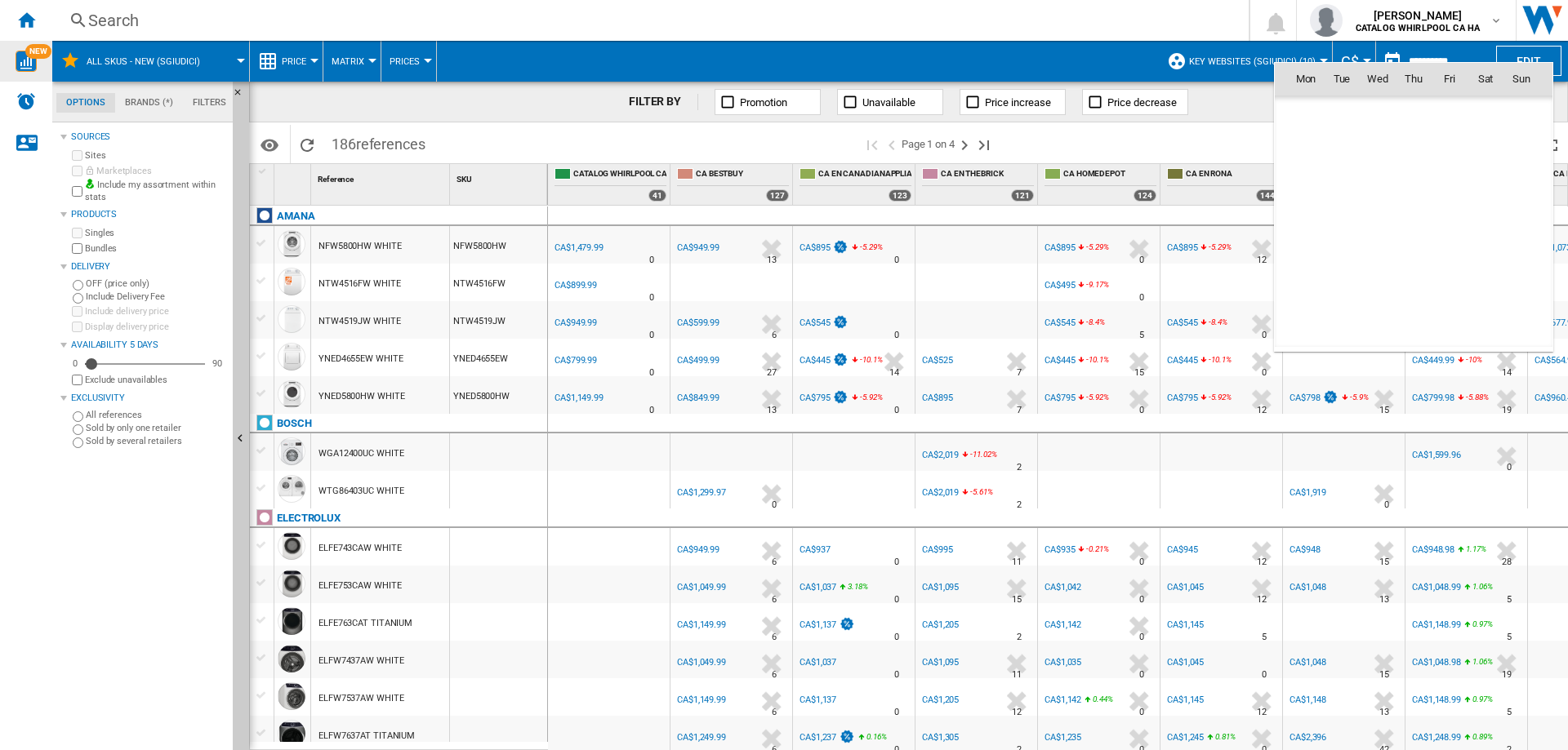
scroll to position [7786, 0]
click at [1208, 127] on div at bounding box center [784, 375] width 1568 height 750
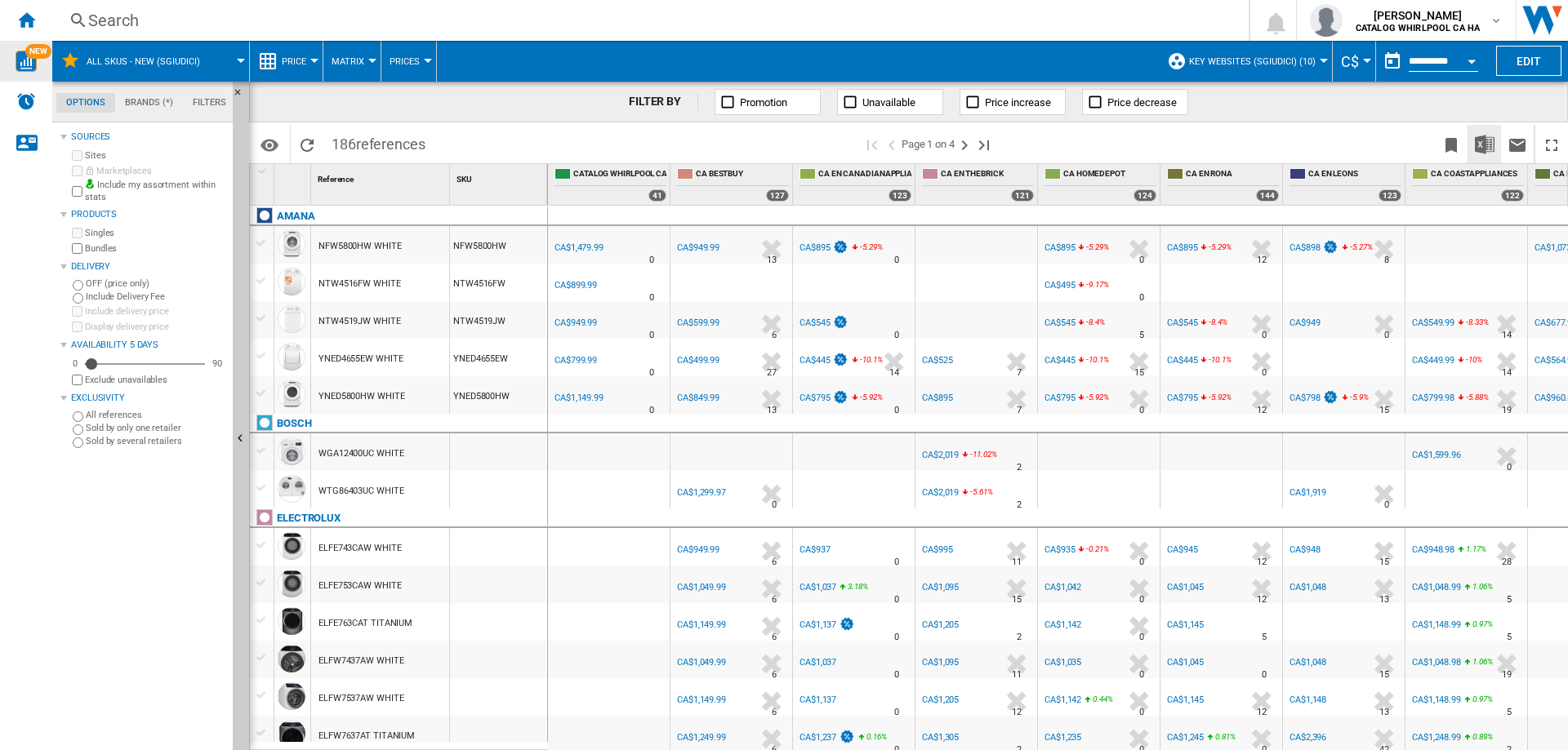
click at [1475, 139] on img "Download in Excel" at bounding box center [1485, 144] width 20 height 20
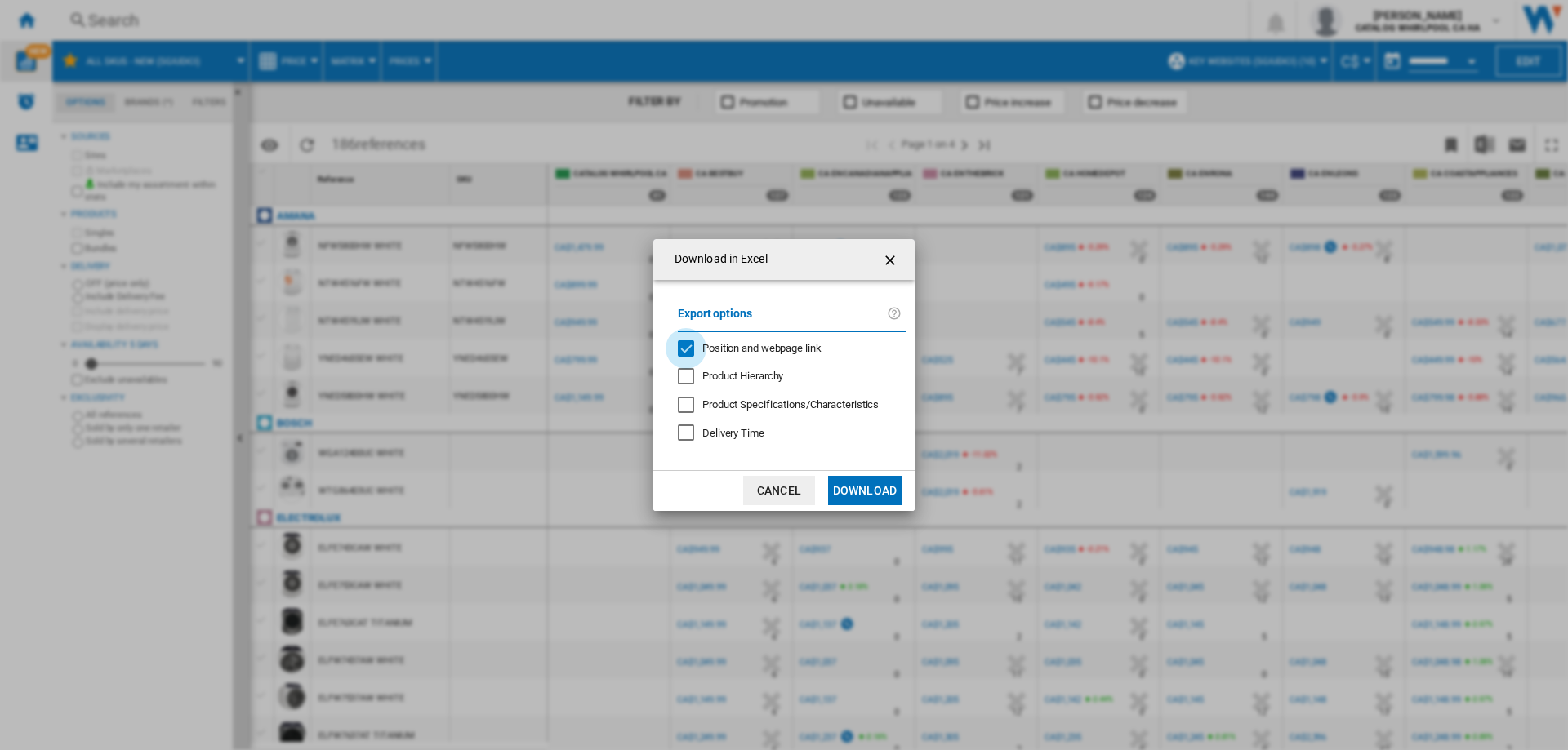
click at [681, 349] on div "Position and webpage link" at bounding box center [686, 349] width 16 height 16
click at [847, 486] on button "Download" at bounding box center [865, 490] width 74 height 30
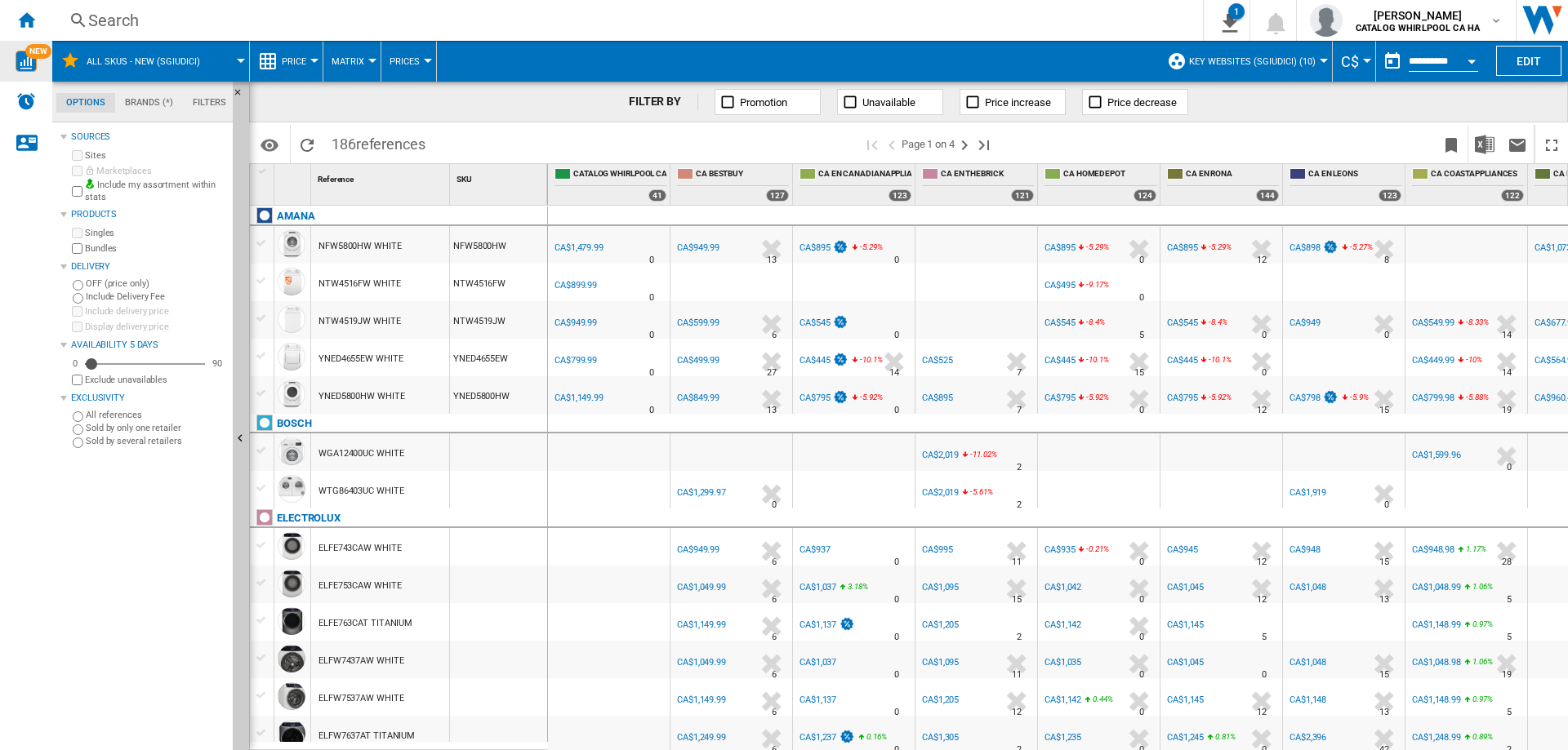
click at [218, 18] on div "Search" at bounding box center [624, 21] width 1072 height 23
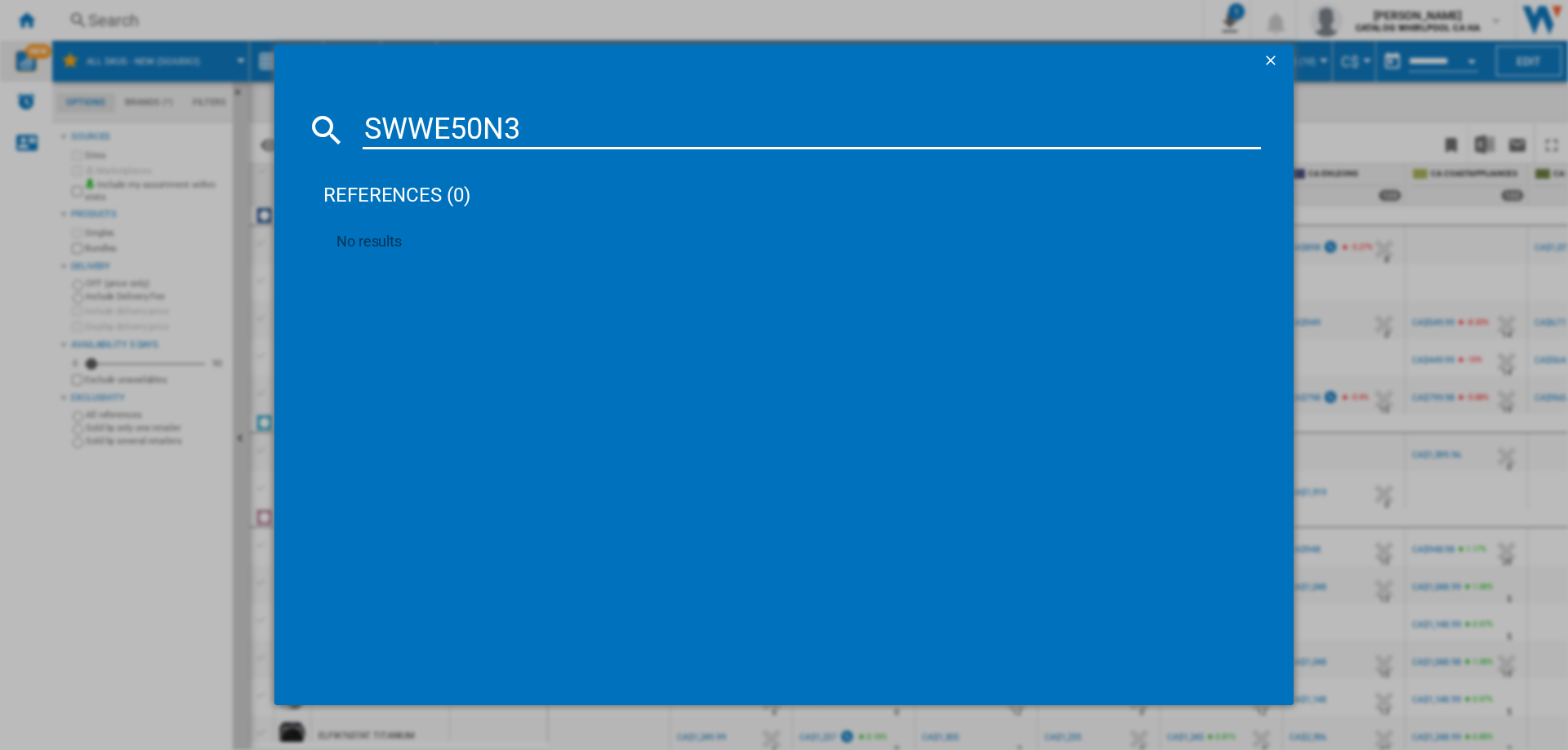
type input "SWWE50N3"
click at [1280, 56] on ng-md-icon "getI18NText('BUTTONS.CLOSE_DIALOG')" at bounding box center [1272, 62] width 20 height 20
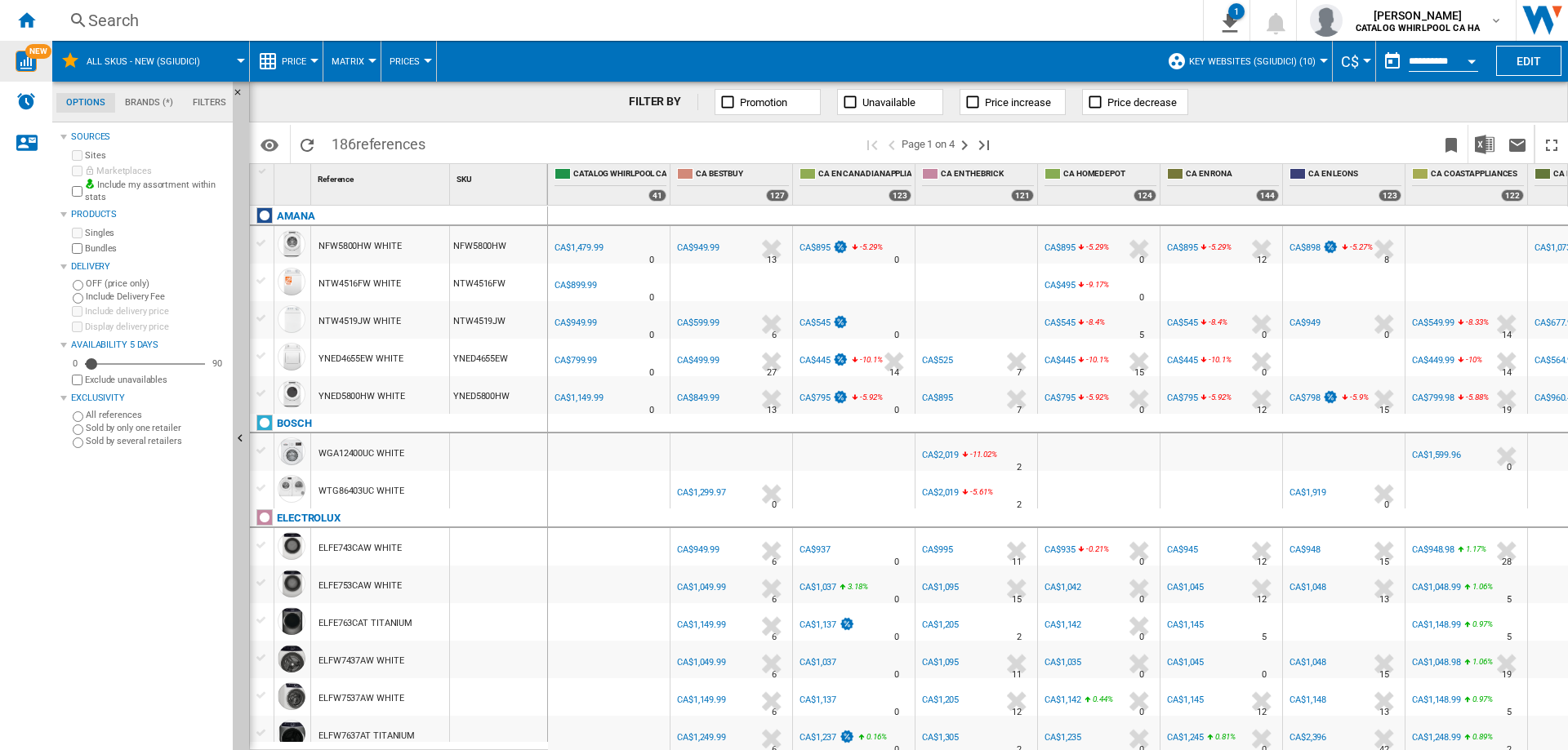
click at [182, 15] on div "Search" at bounding box center [624, 21] width 1072 height 23
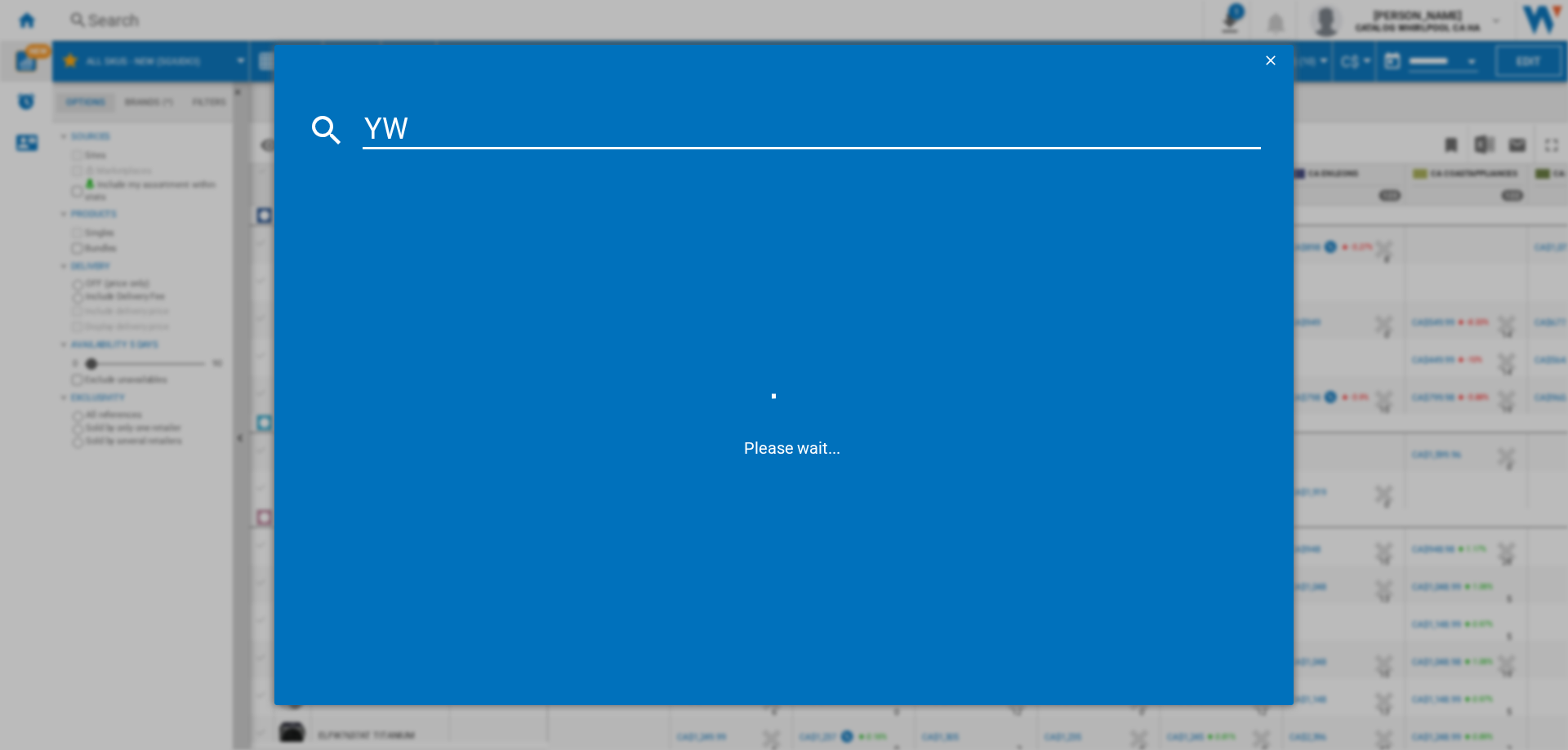
type input "Y"
click at [469, 124] on input at bounding box center [811, 130] width 898 height 39
type input "swwe50n3"
click at [1278, 62] on ng-md-icon "getI18NText('BUTTONS.CLOSE_DIALOG')" at bounding box center [1272, 62] width 20 height 20
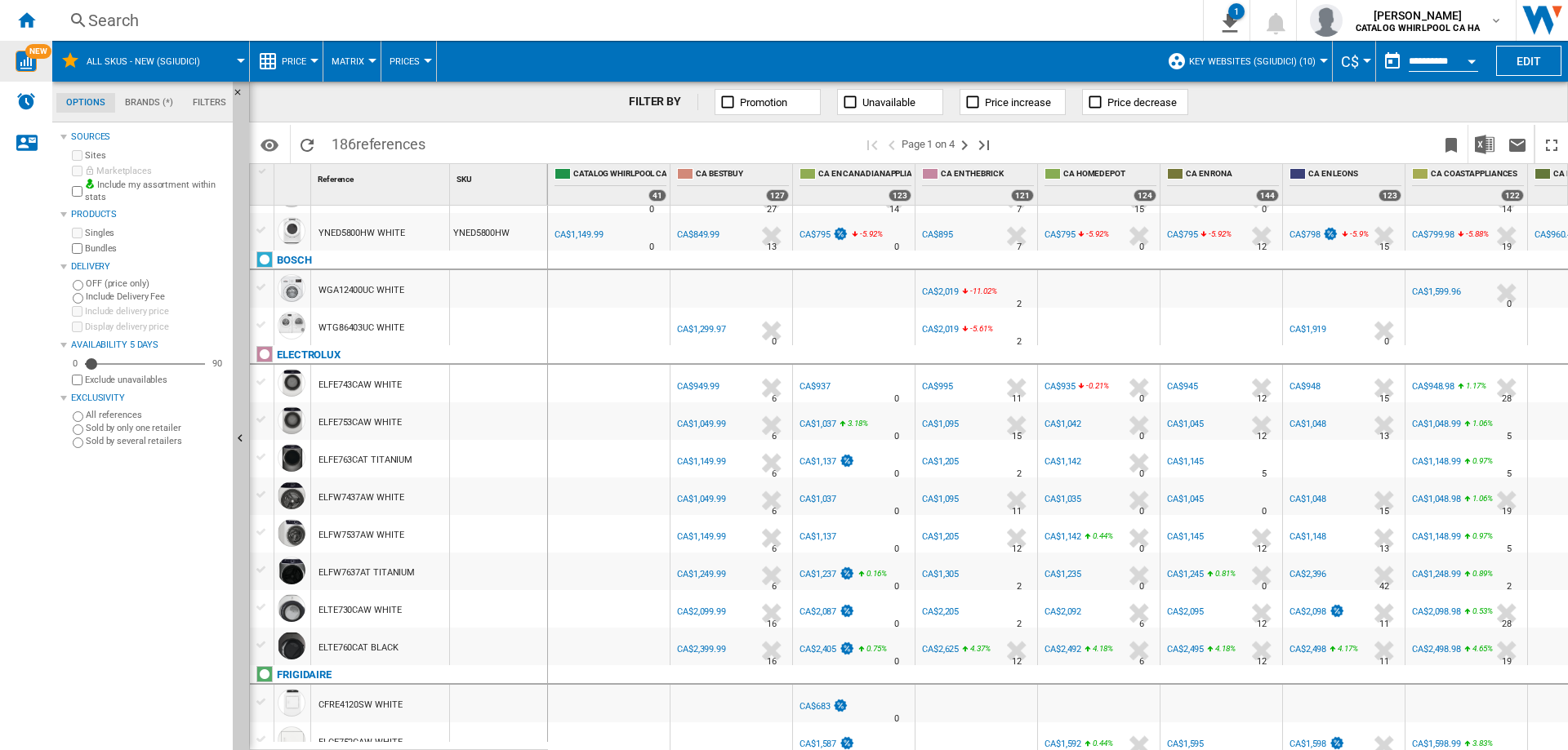
scroll to position [326, 0]
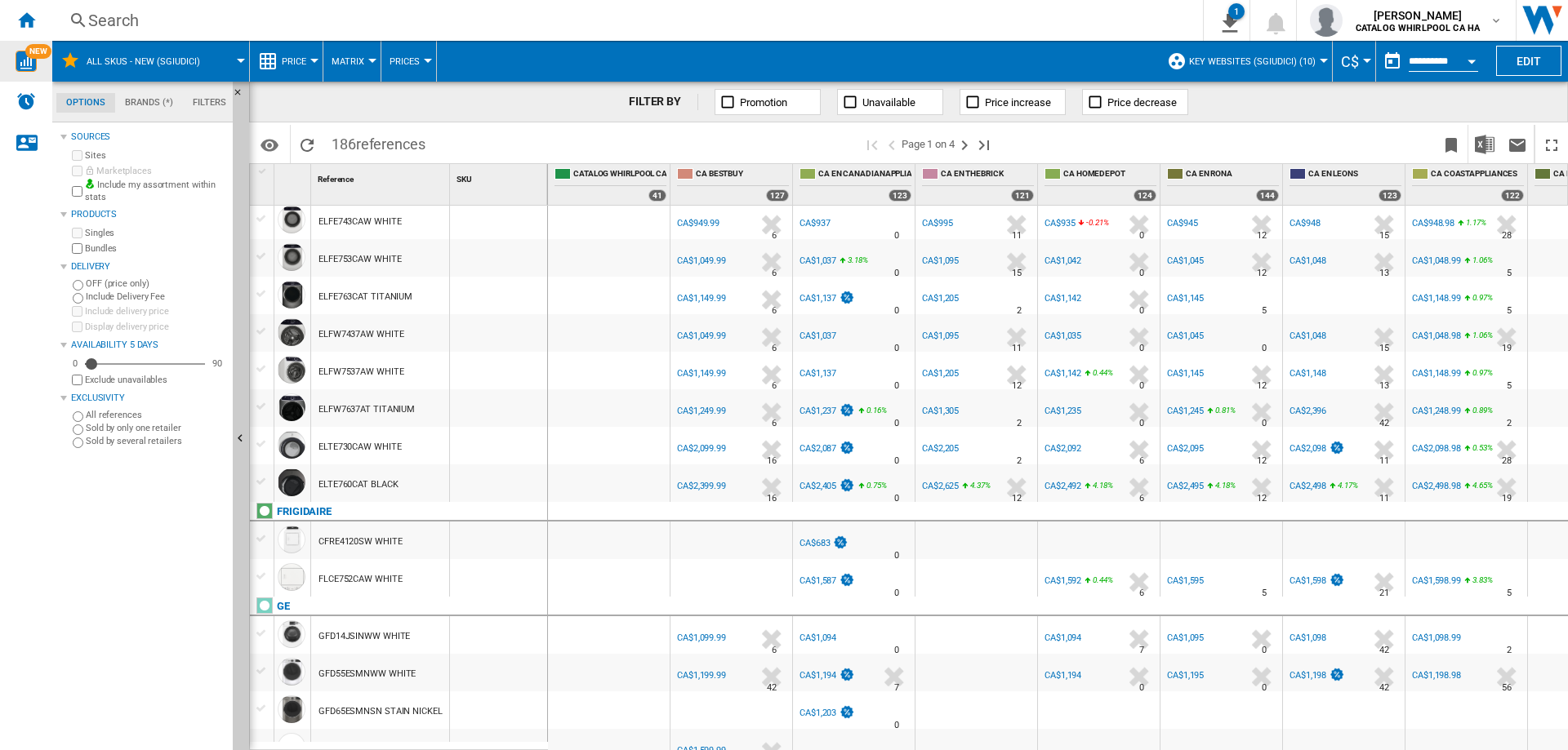
click at [268, 11] on div "Search" at bounding box center [624, 21] width 1072 height 23
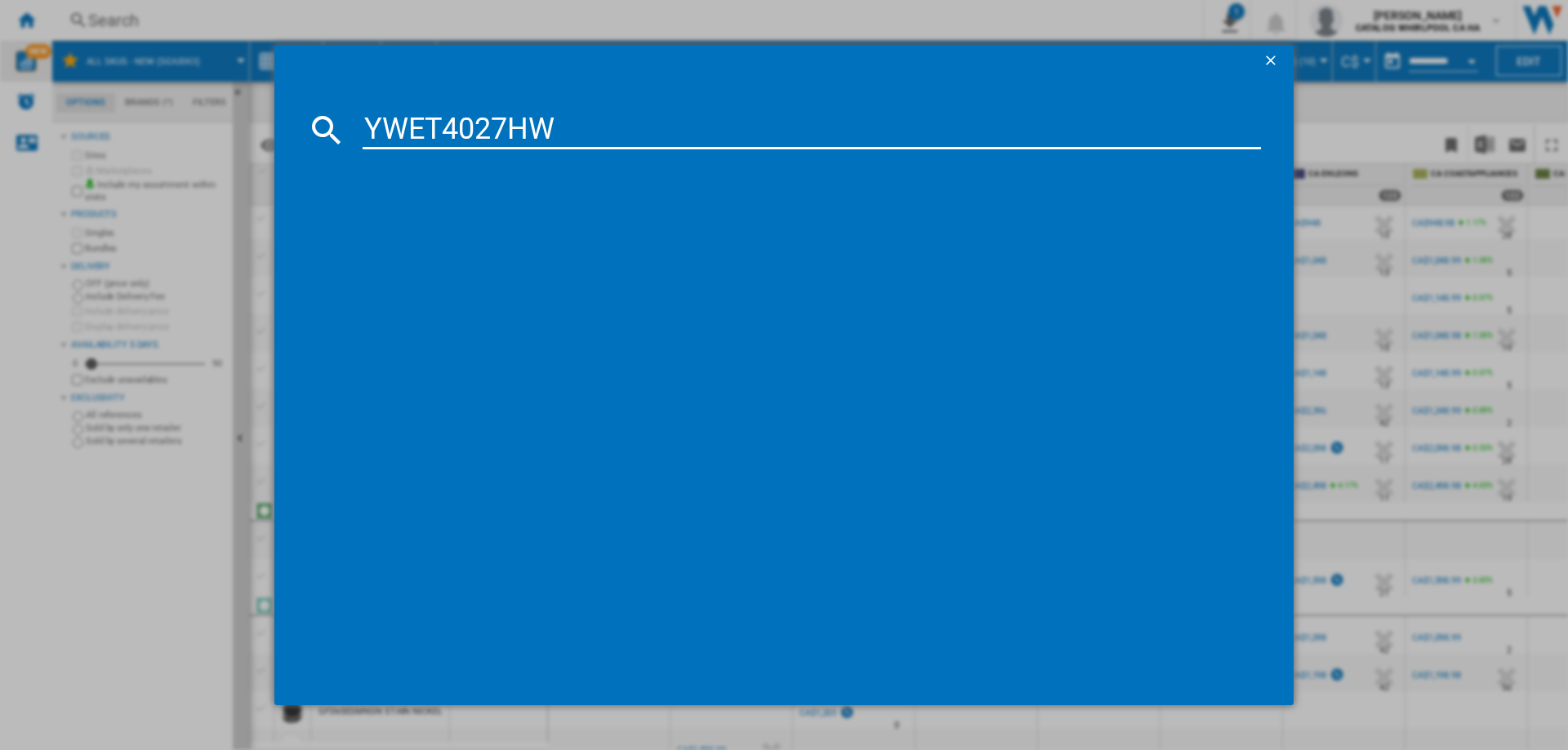
type input "YWET4027HW"
click at [511, 229] on div "WHIRLPOOL YWET4027HW WHITE" at bounding box center [795, 236] width 882 height 16
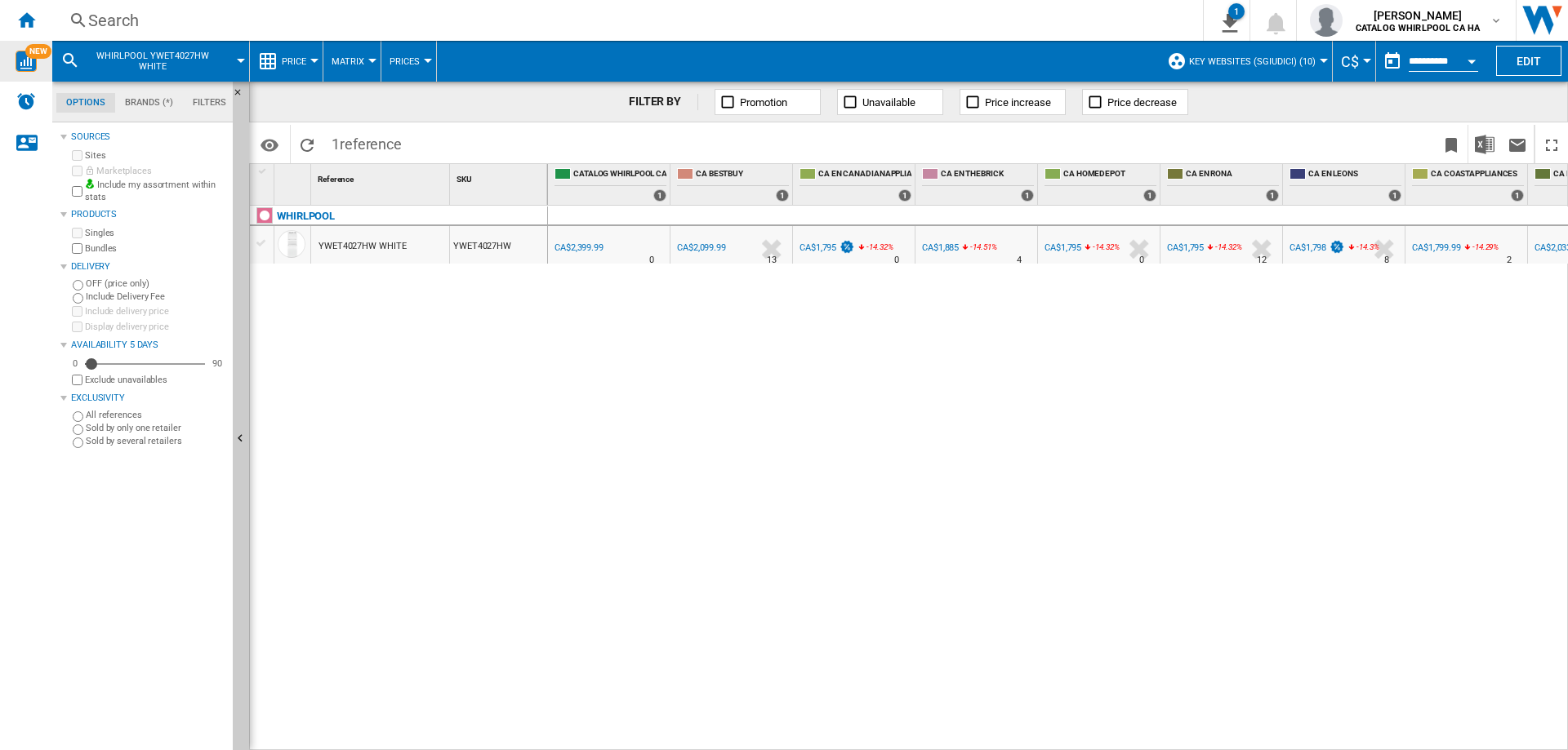
click at [151, 59] on span "WHIRLPOOL YWET4027HW WHITE" at bounding box center [152, 61] width 132 height 22
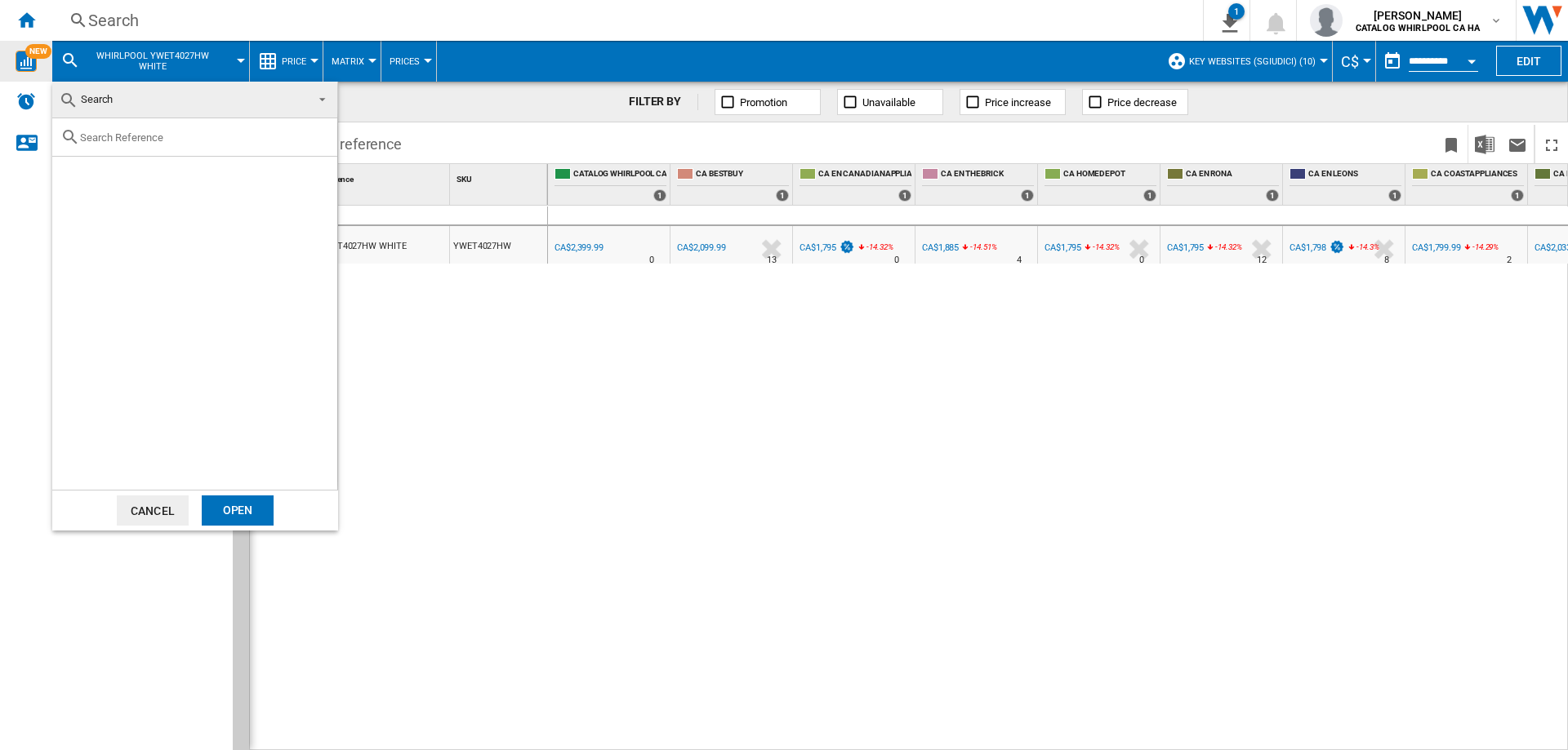
click at [243, 23] on md-backdrop at bounding box center [784, 375] width 1568 height 750
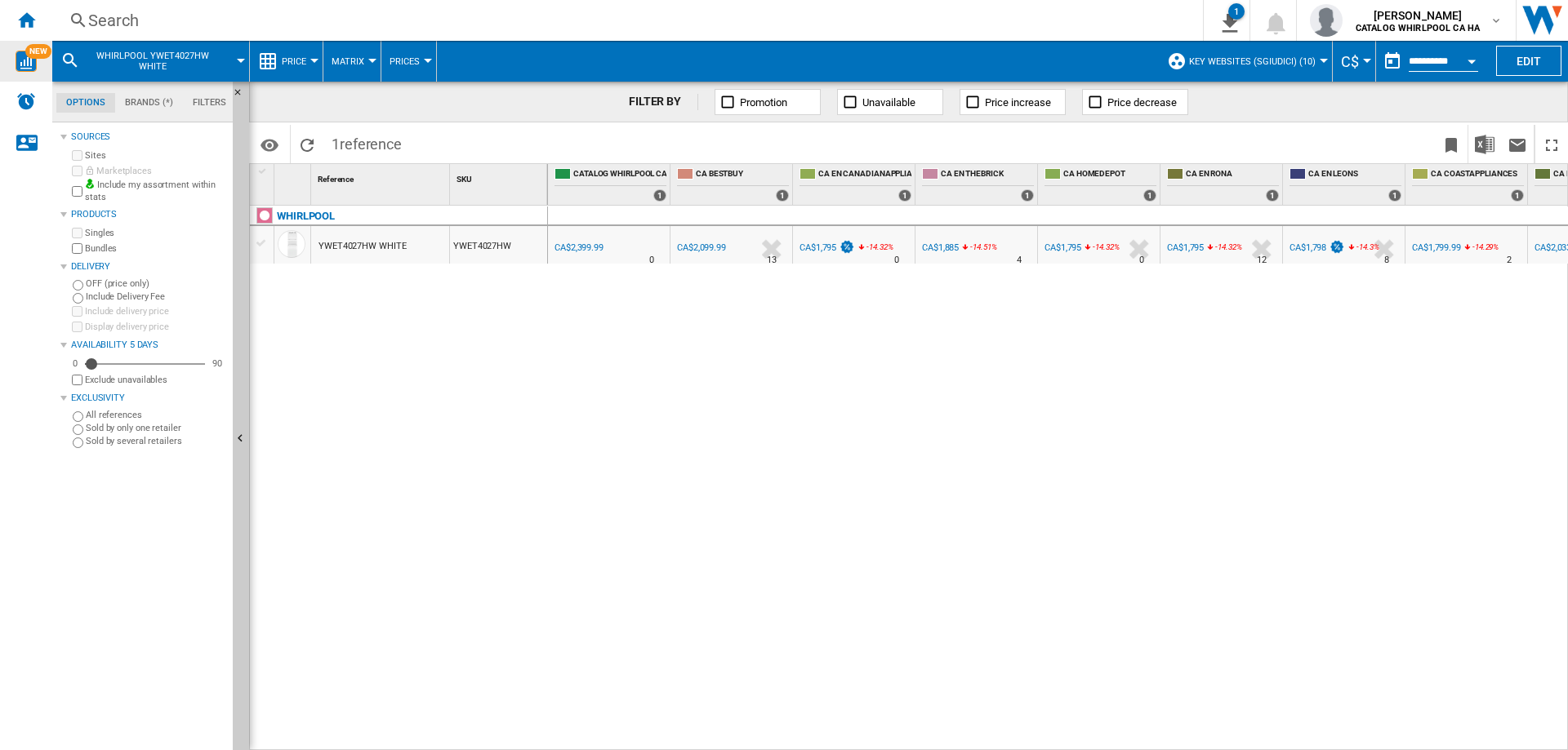
click at [189, 19] on div "Search" at bounding box center [624, 21] width 1072 height 23
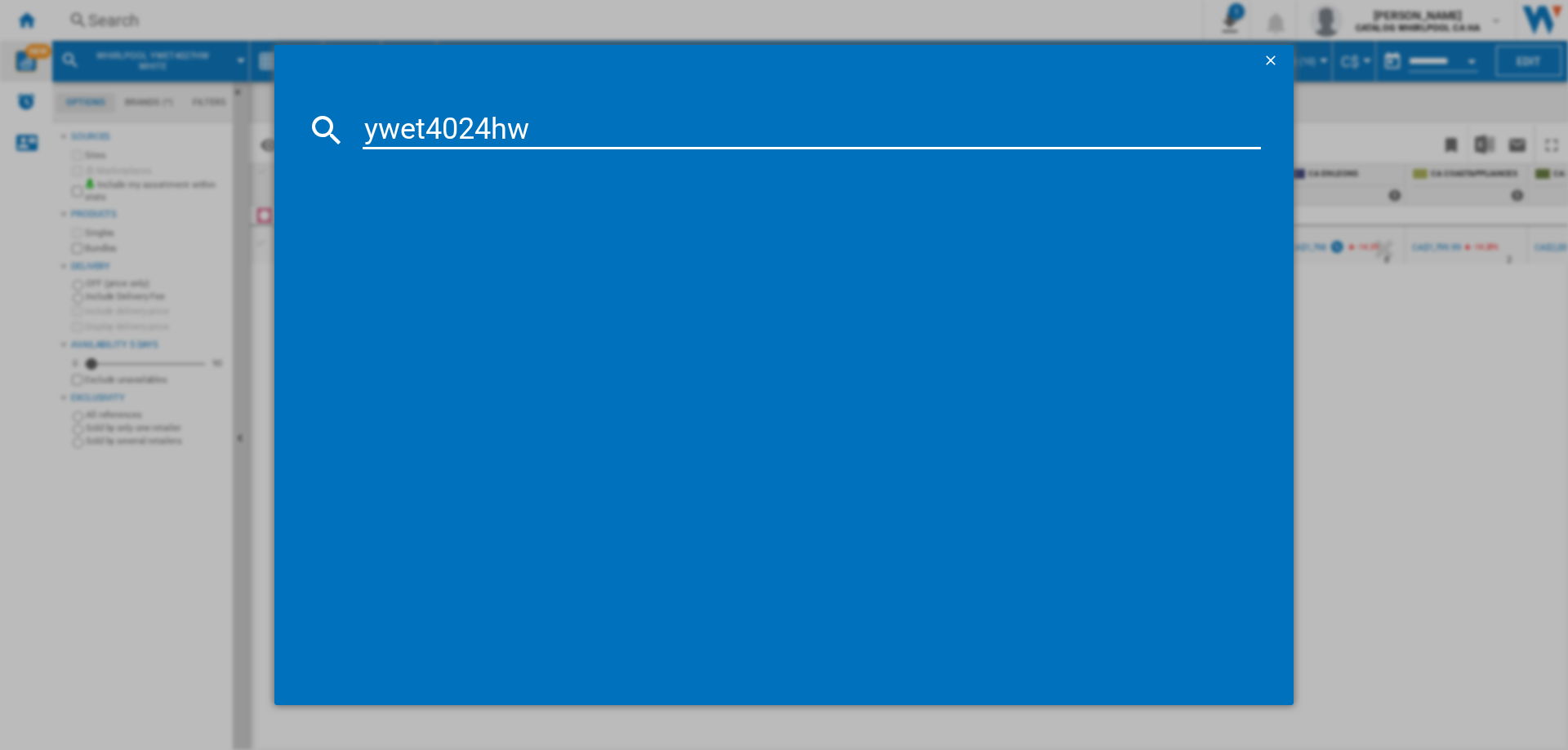
type input "ywet4024hw"
click at [418, 237] on div "WHIRLPOOL YWET4024HW WHITE" at bounding box center [795, 236] width 882 height 16
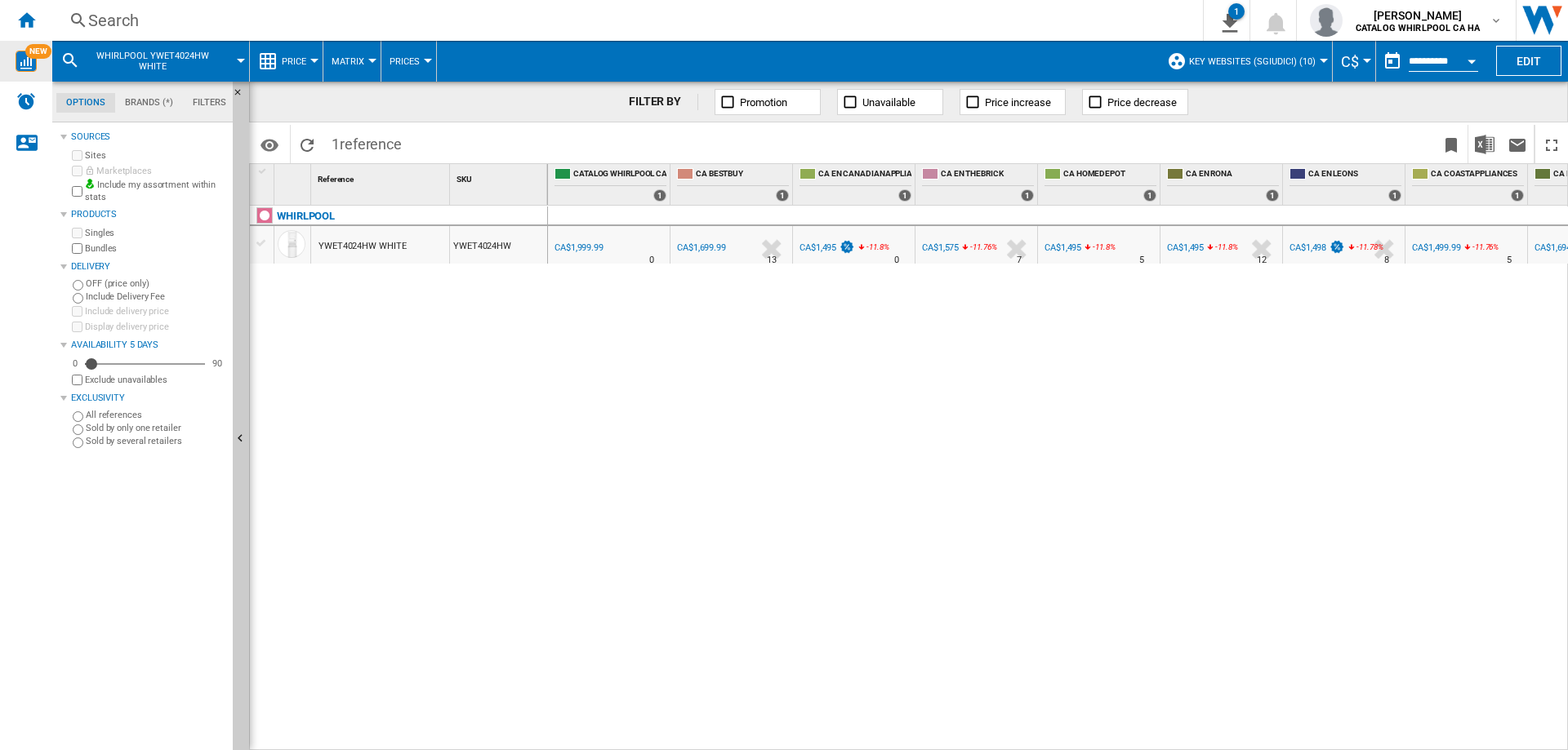
click at [173, 26] on div "Search" at bounding box center [624, 21] width 1072 height 23
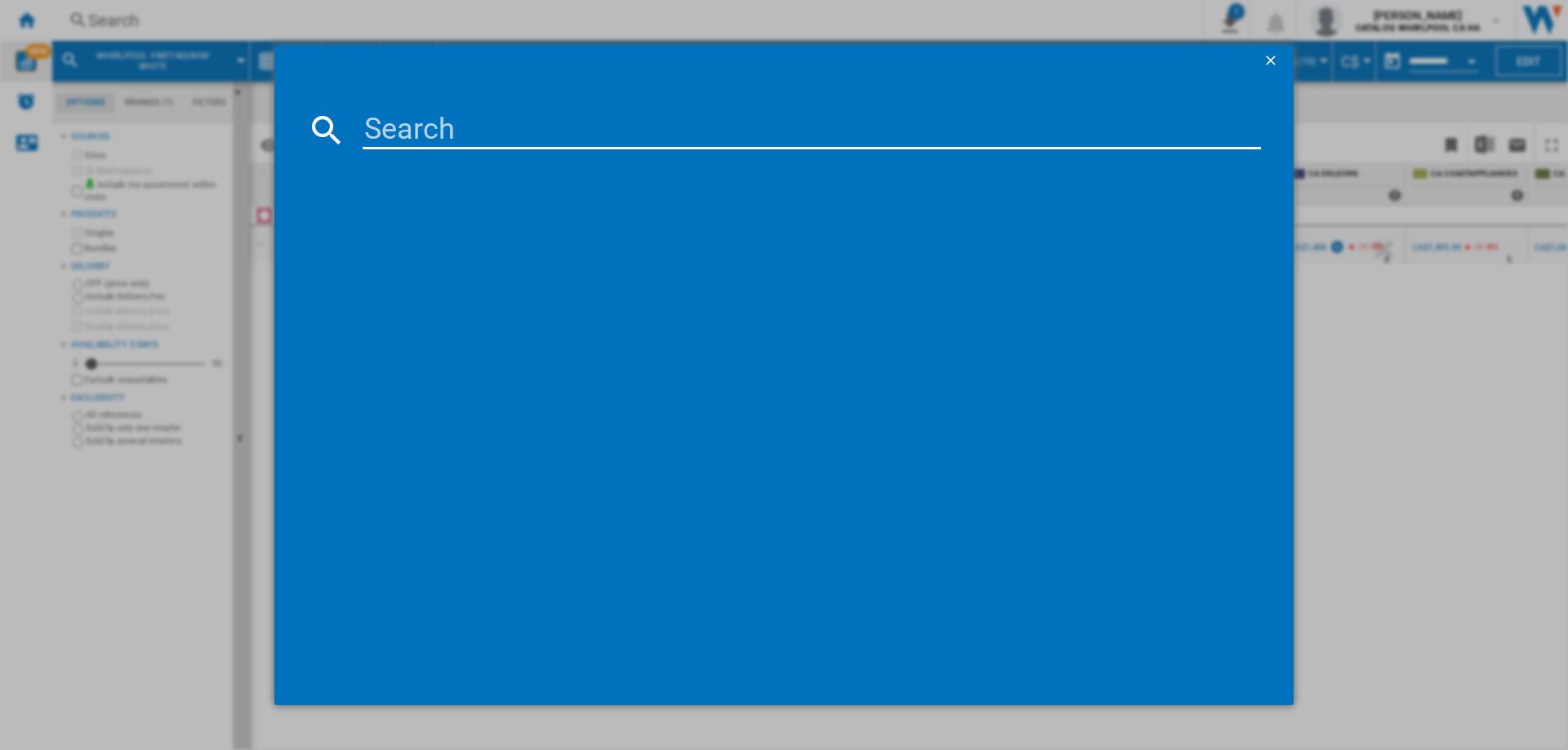
click at [476, 130] on input at bounding box center [811, 130] width 898 height 39
paste input "GUD37ESMMDG"
type input "GUD37ESMM"
click at [1273, 60] on ng-md-icon "getI18NText('BUTTONS.CLOSE_DIALOG')" at bounding box center [1272, 62] width 20 height 20
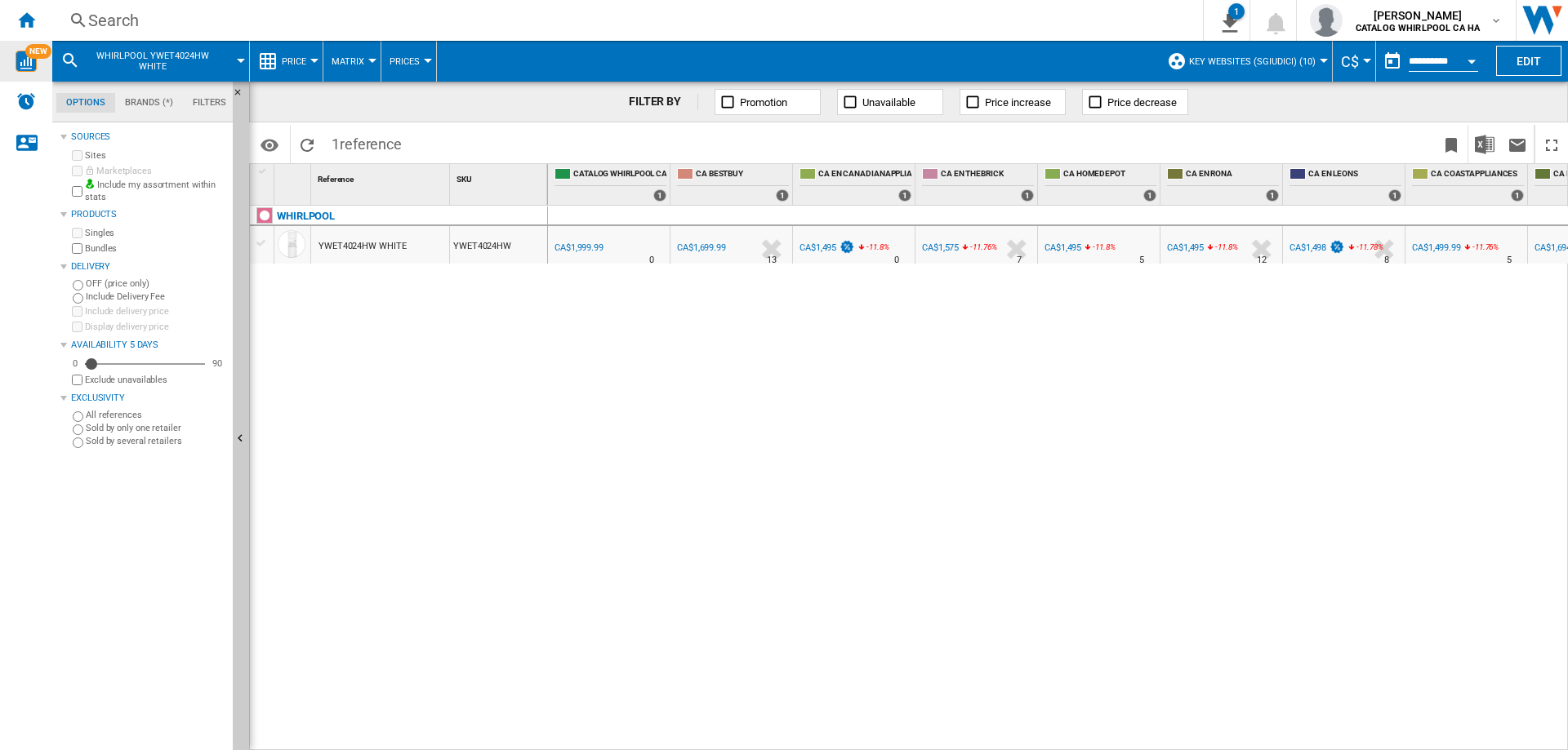
click at [232, 67] on button "WHIRLPOOL YWET4024HW WHITE" at bounding box center [160, 62] width 148 height 41
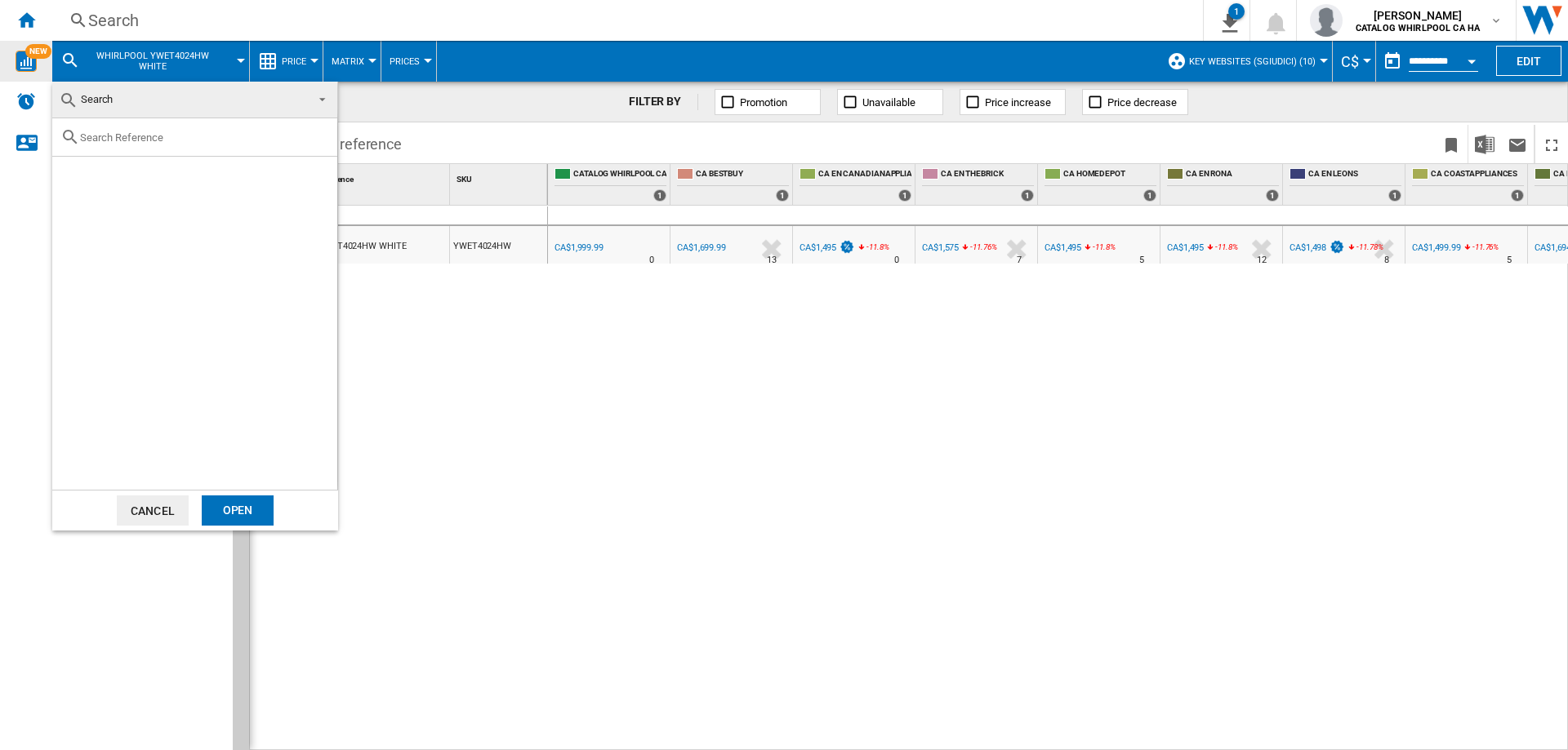
click at [491, 343] on md-backdrop at bounding box center [784, 375] width 1568 height 750
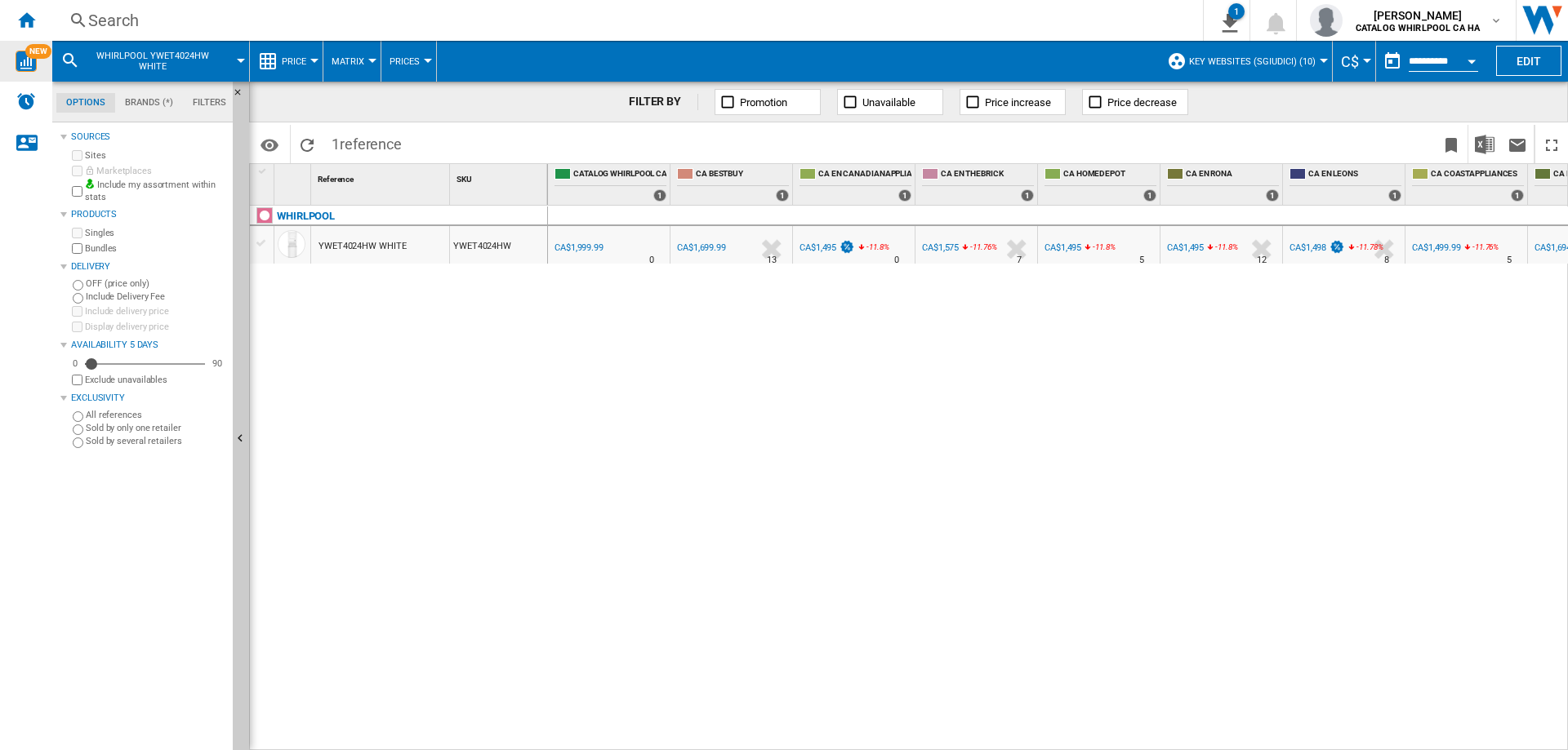
click at [197, 104] on md-tab-item "Filters" at bounding box center [209, 103] width 53 height 20
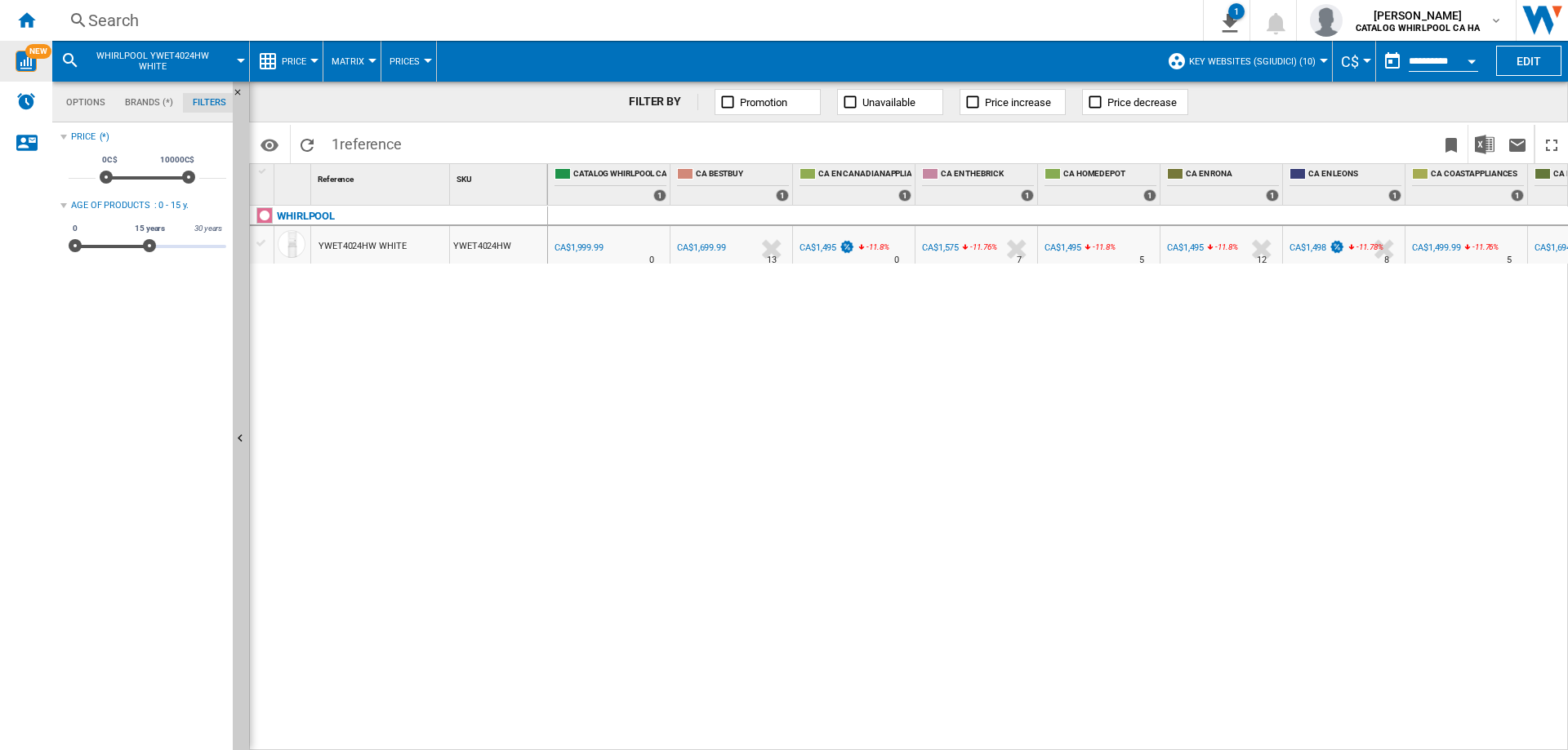
scroll to position [106, 0]
click at [175, 74] on button "WHIRLPOOL YWET4024HW WHITE" at bounding box center [160, 62] width 148 height 41
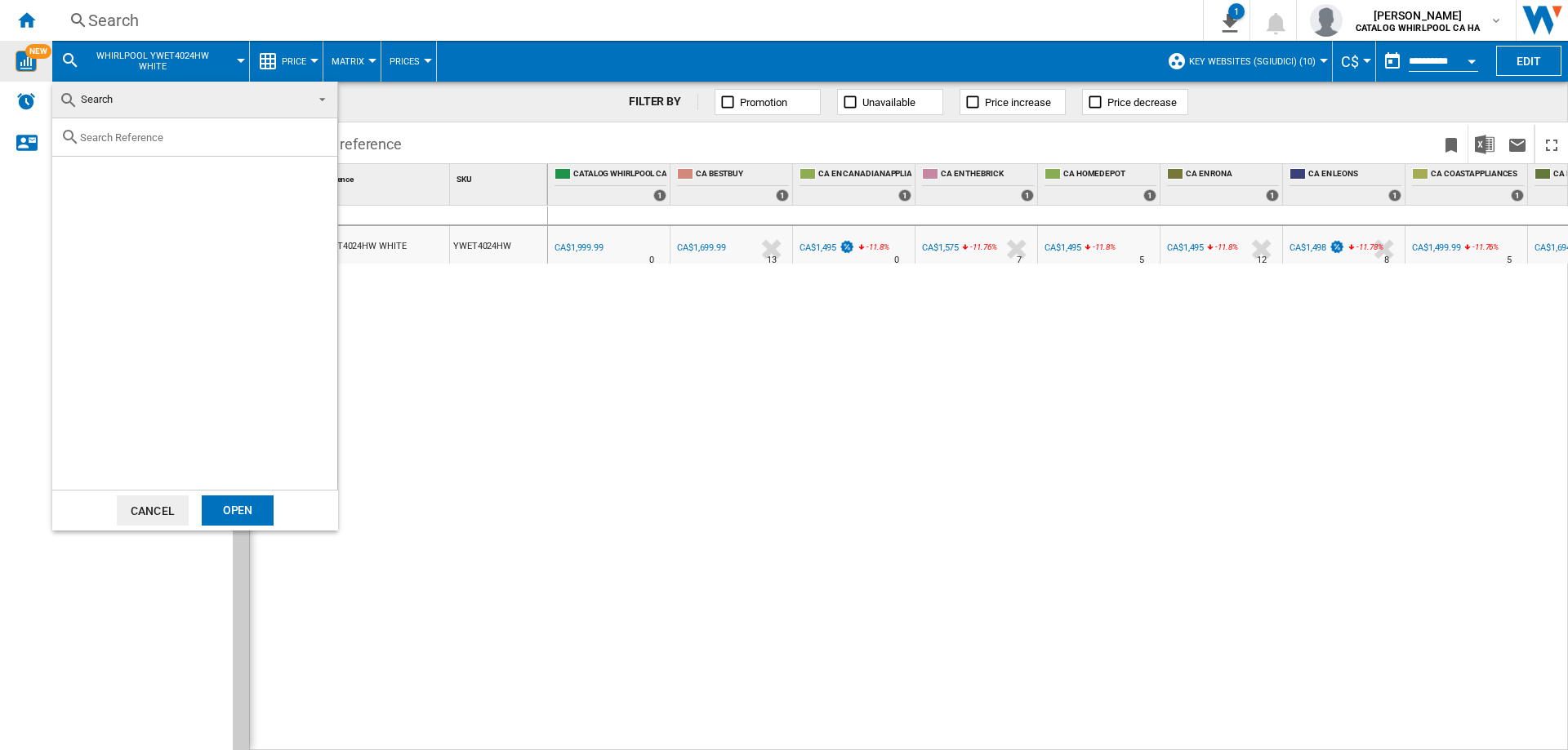
click at [239, 61] on md-backdrop at bounding box center [784, 375] width 1568 height 750
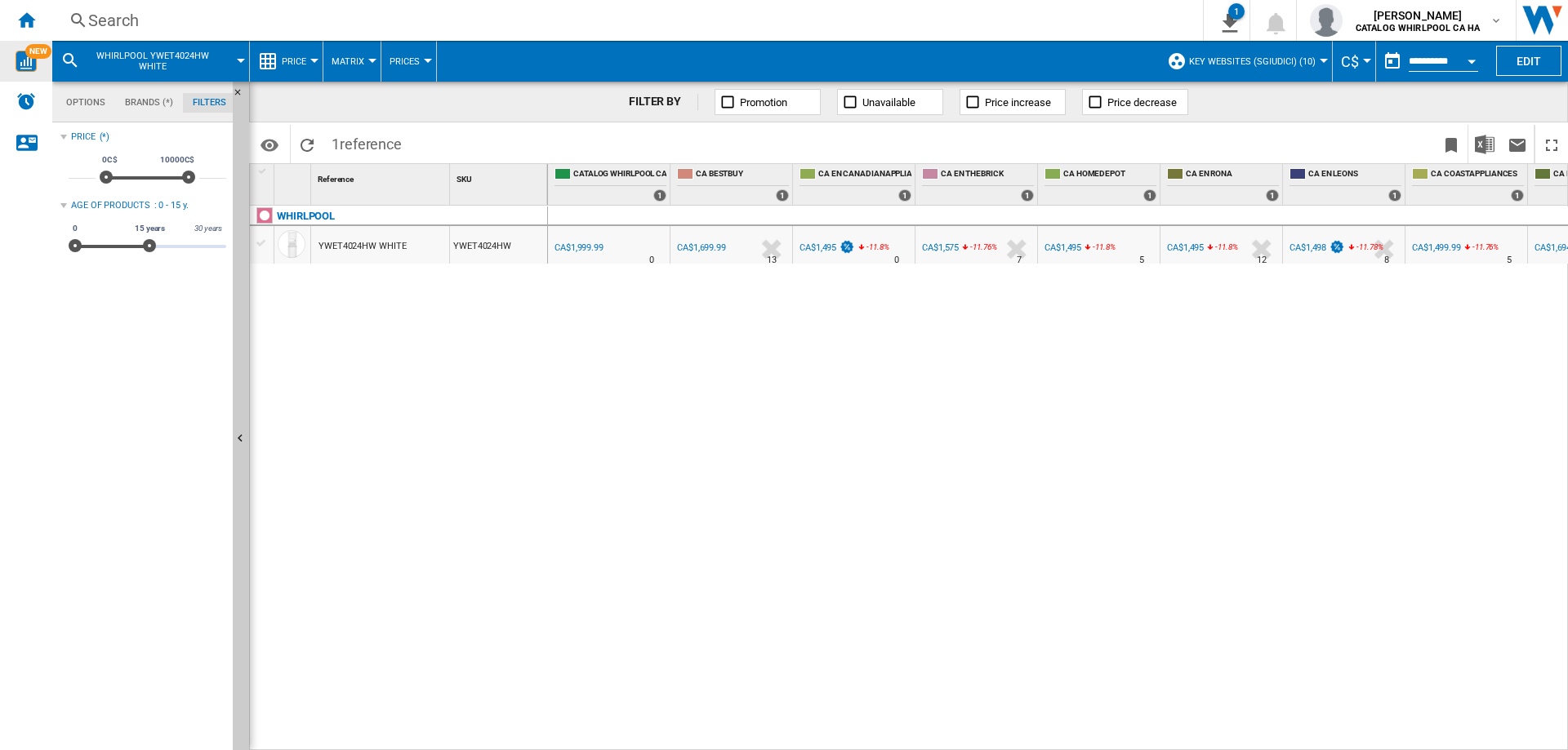
click at [187, 67] on span "WHIRLPOOL YWET4024HW WHITE" at bounding box center [152, 61] width 132 height 22
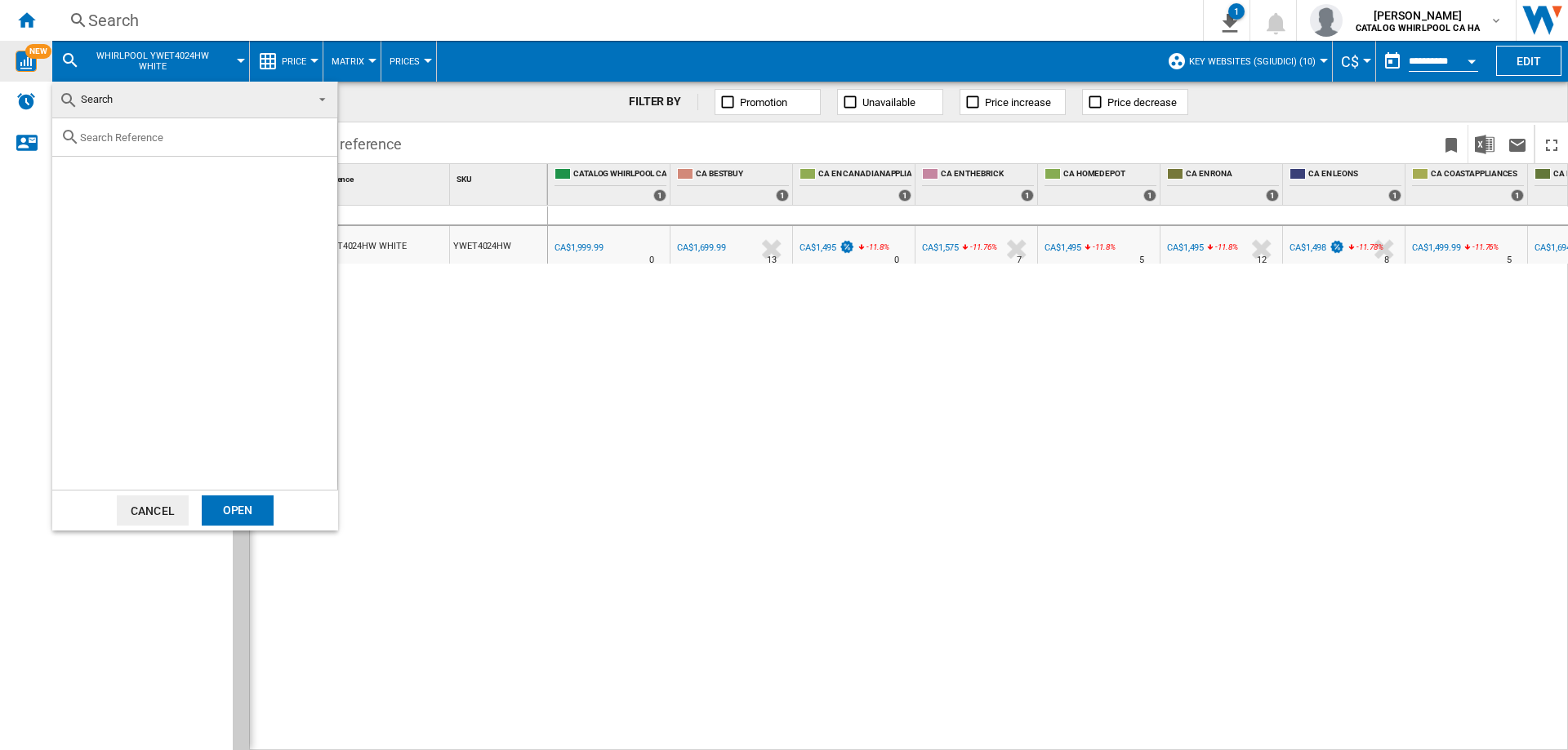
click at [204, 137] on input "text" at bounding box center [204, 138] width 249 height 13
click at [152, 90] on span "Search" at bounding box center [182, 99] width 246 height 23
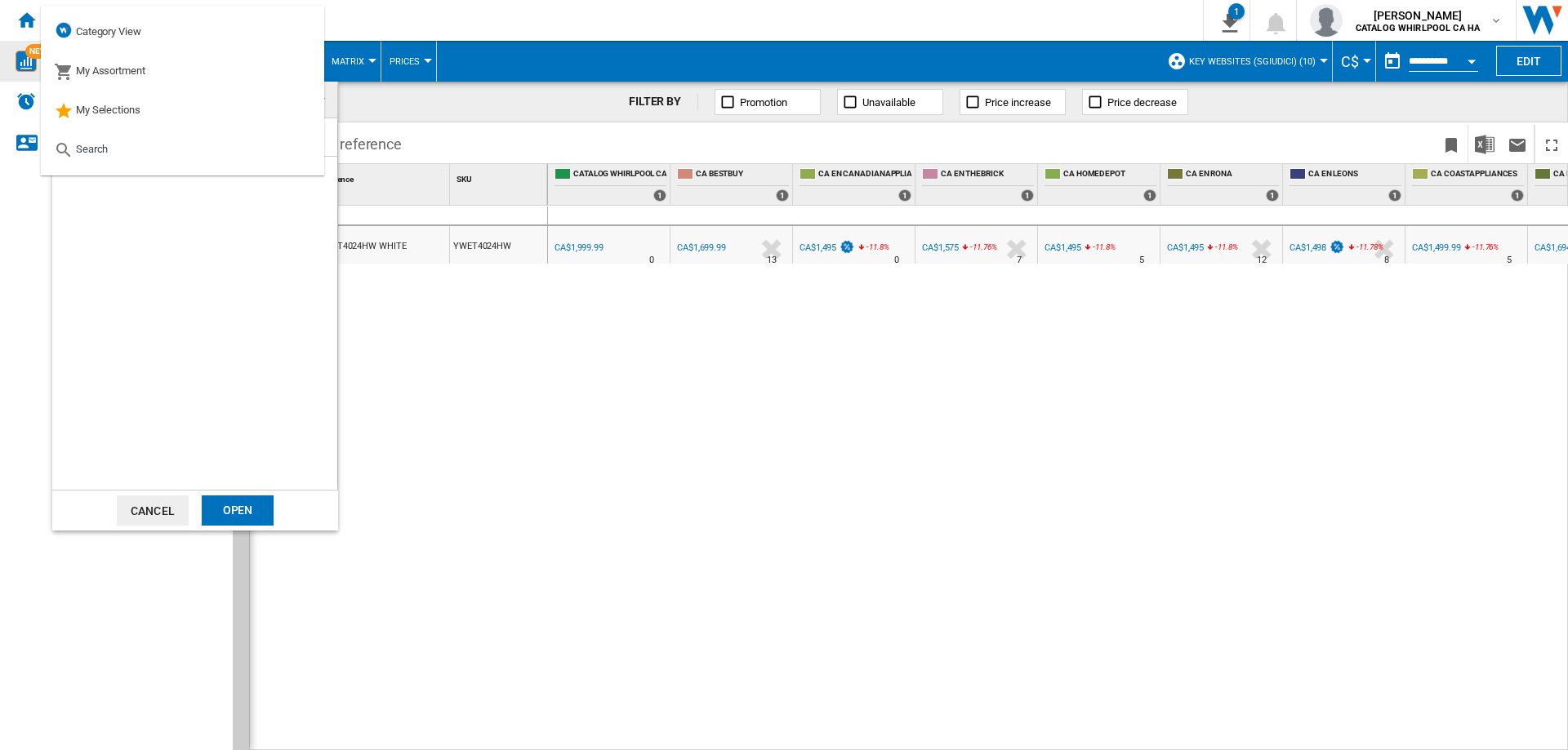
click at [415, 24] on md-backdrop at bounding box center [784, 375] width 1568 height 750
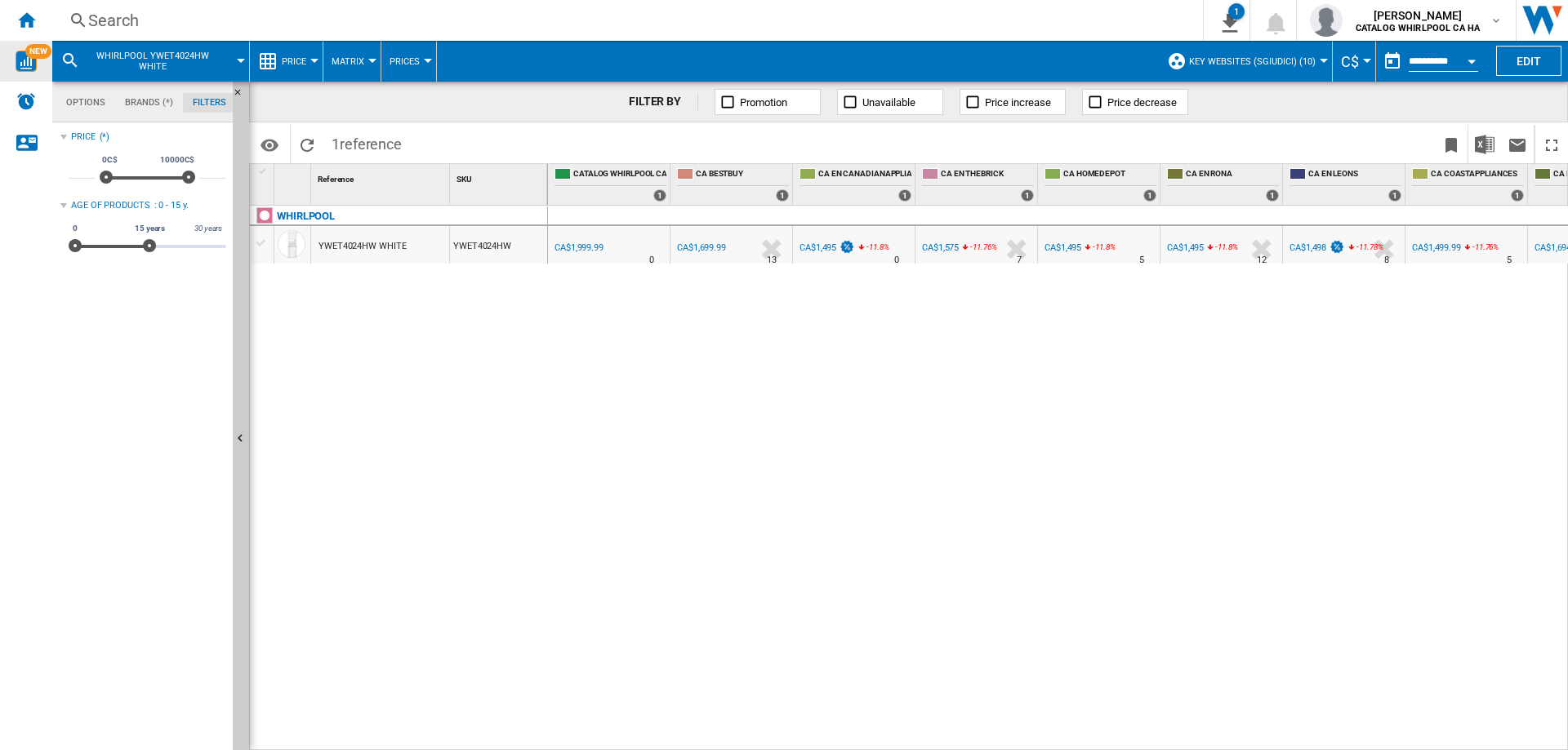
click at [192, 4] on div "Search Search 0 1 All SKUs - New (sgiudici)/No characteristic/No brand [Price M…" at bounding box center [810, 21] width 1515 height 41
click at [165, 23] on div "Search" at bounding box center [624, 21] width 1072 height 23
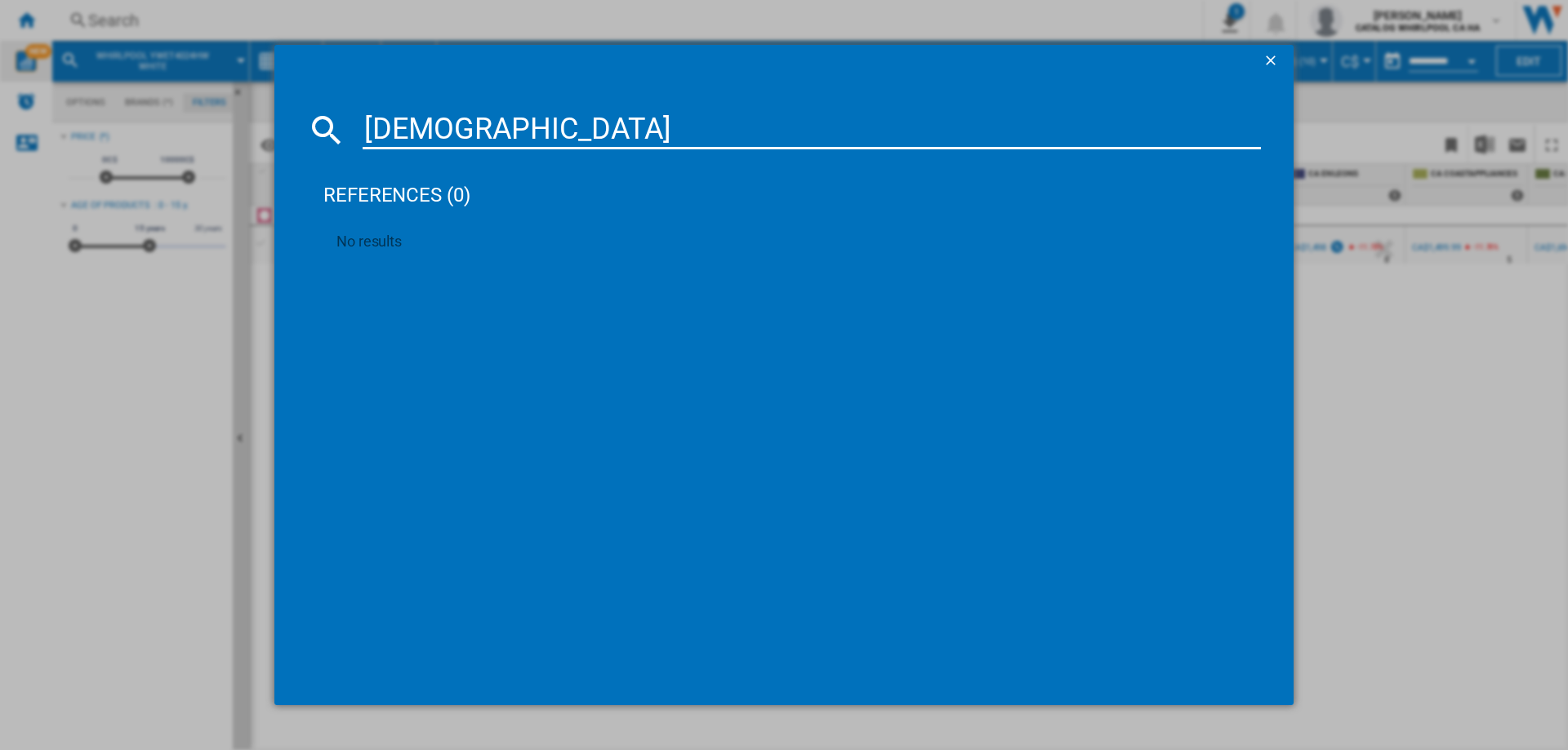
type input "[DEMOGRAPHIC_DATA]"
click at [1270, 57] on ng-md-icon "getI18NText('BUTTONS.CLOSE_DIALOG')" at bounding box center [1272, 62] width 20 height 20
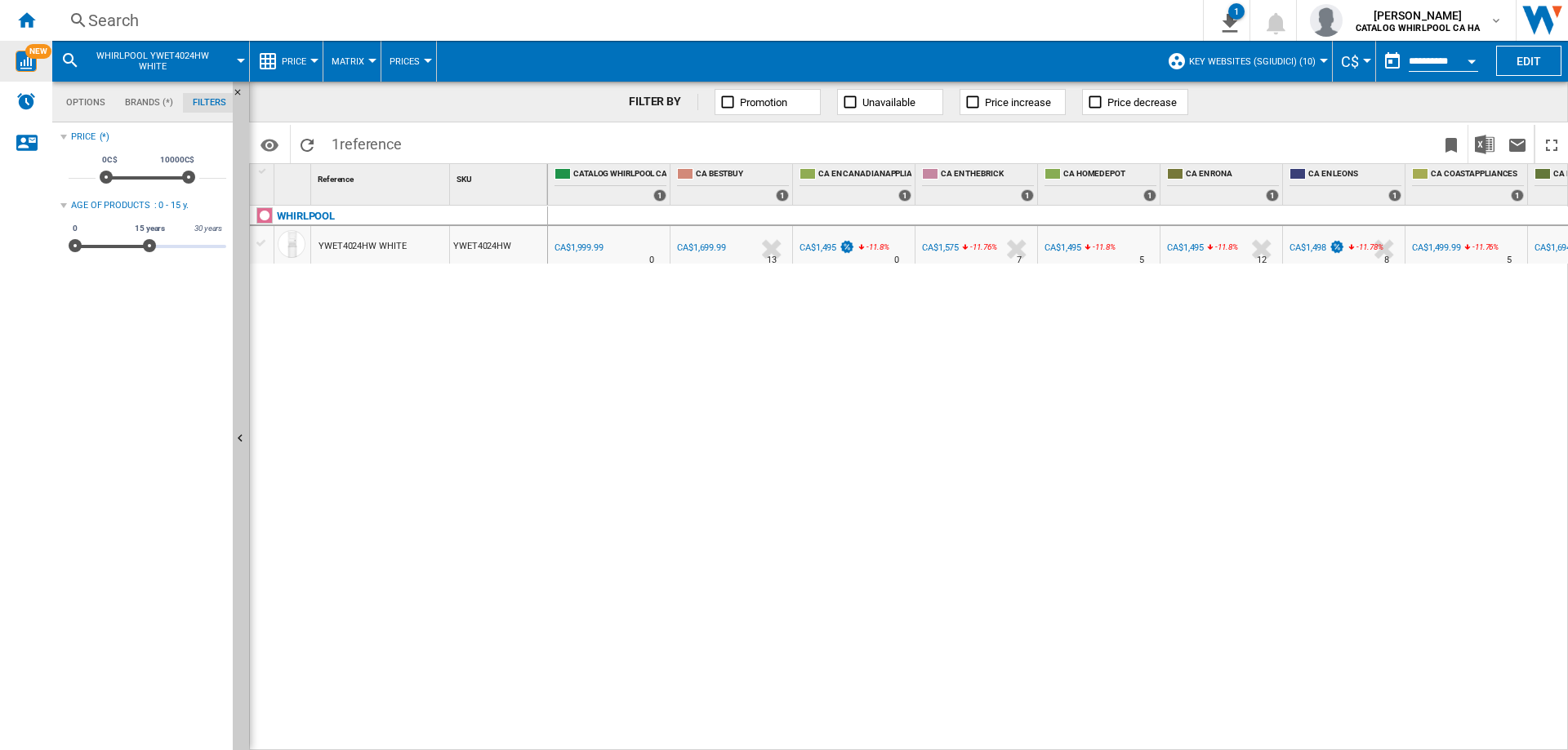
click at [198, 20] on div "Search" at bounding box center [624, 21] width 1072 height 23
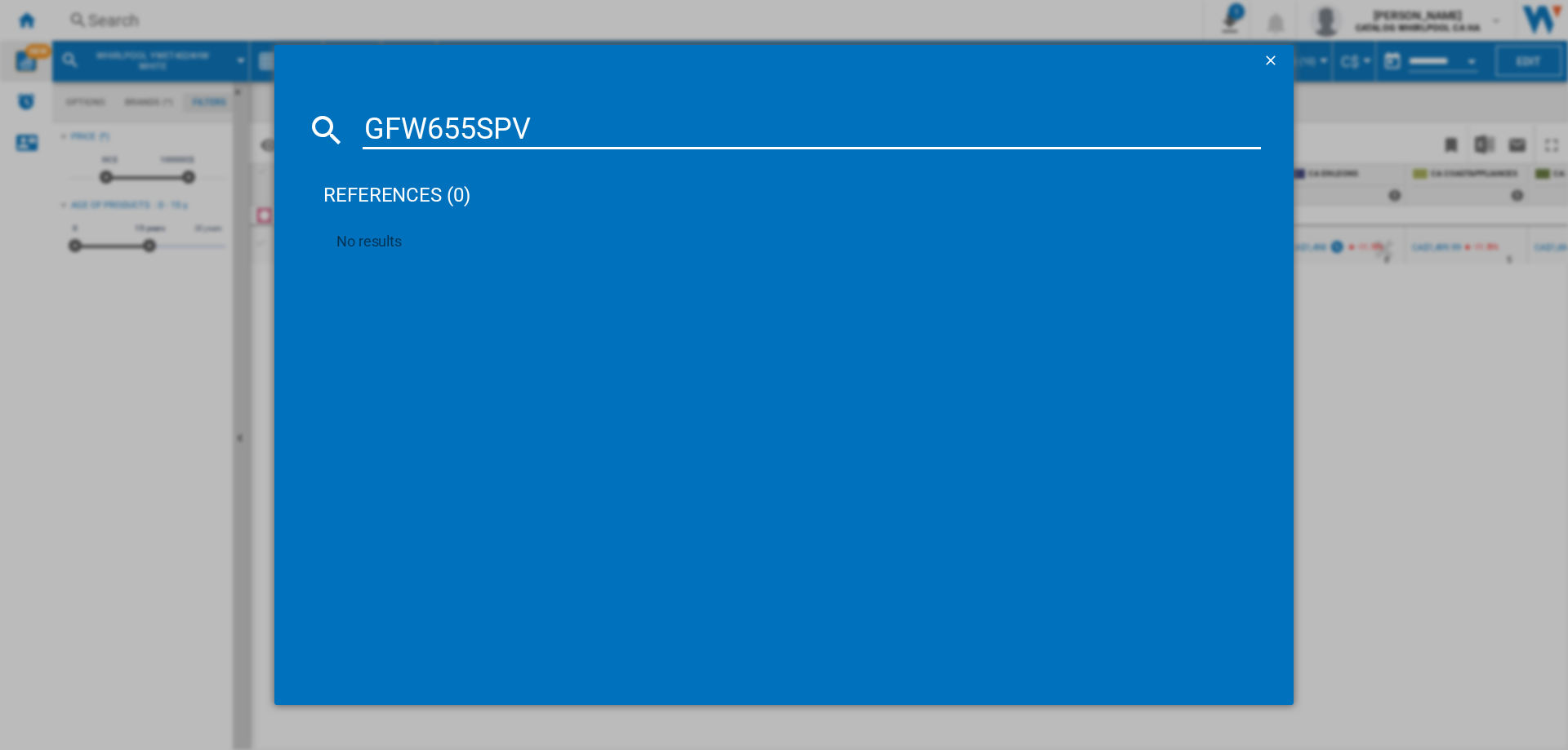
type input "GFW655SPV"
